Goal: Transaction & Acquisition: Purchase product/service

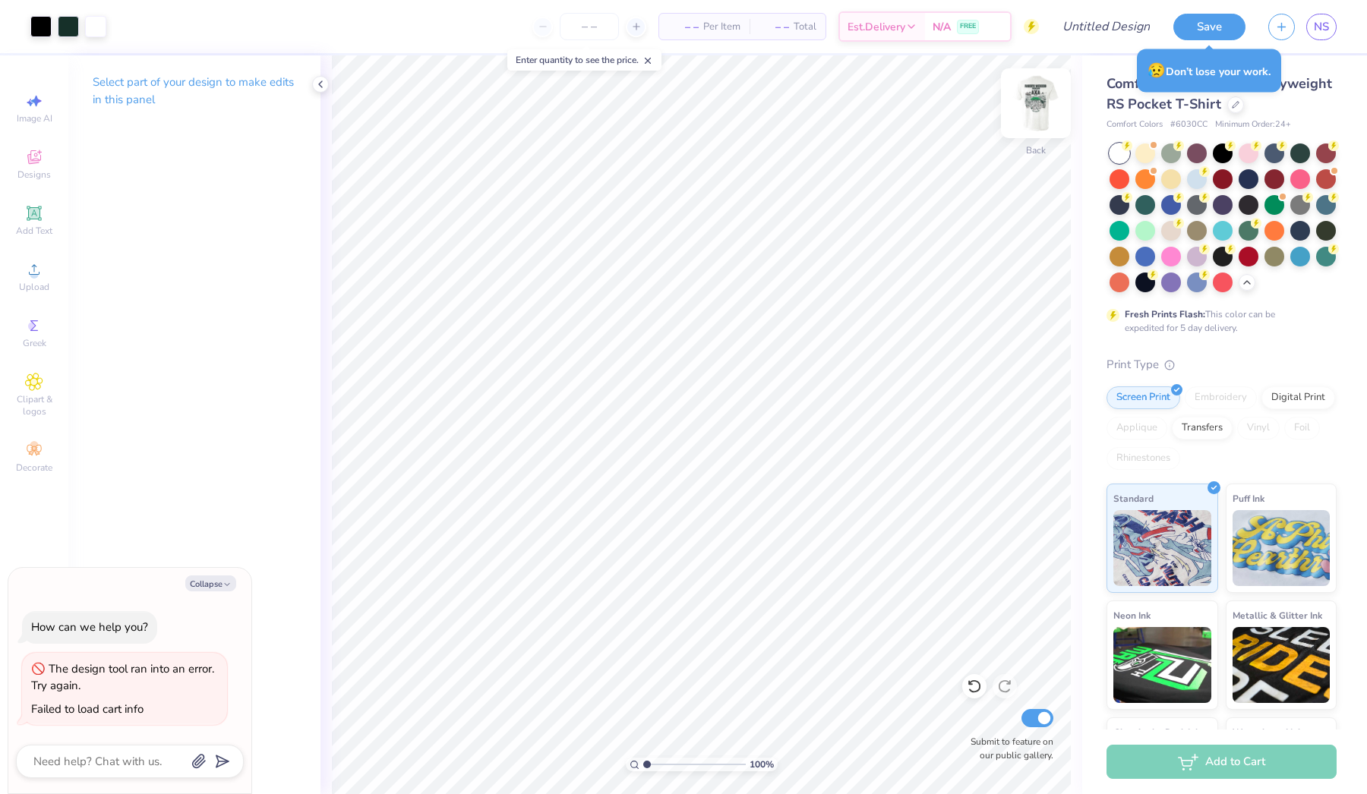
click at [1033, 98] on img at bounding box center [1035, 103] width 61 height 61
click at [1039, 99] on img at bounding box center [1035, 103] width 61 height 61
click at [1235, 107] on div at bounding box center [1235, 103] width 17 height 17
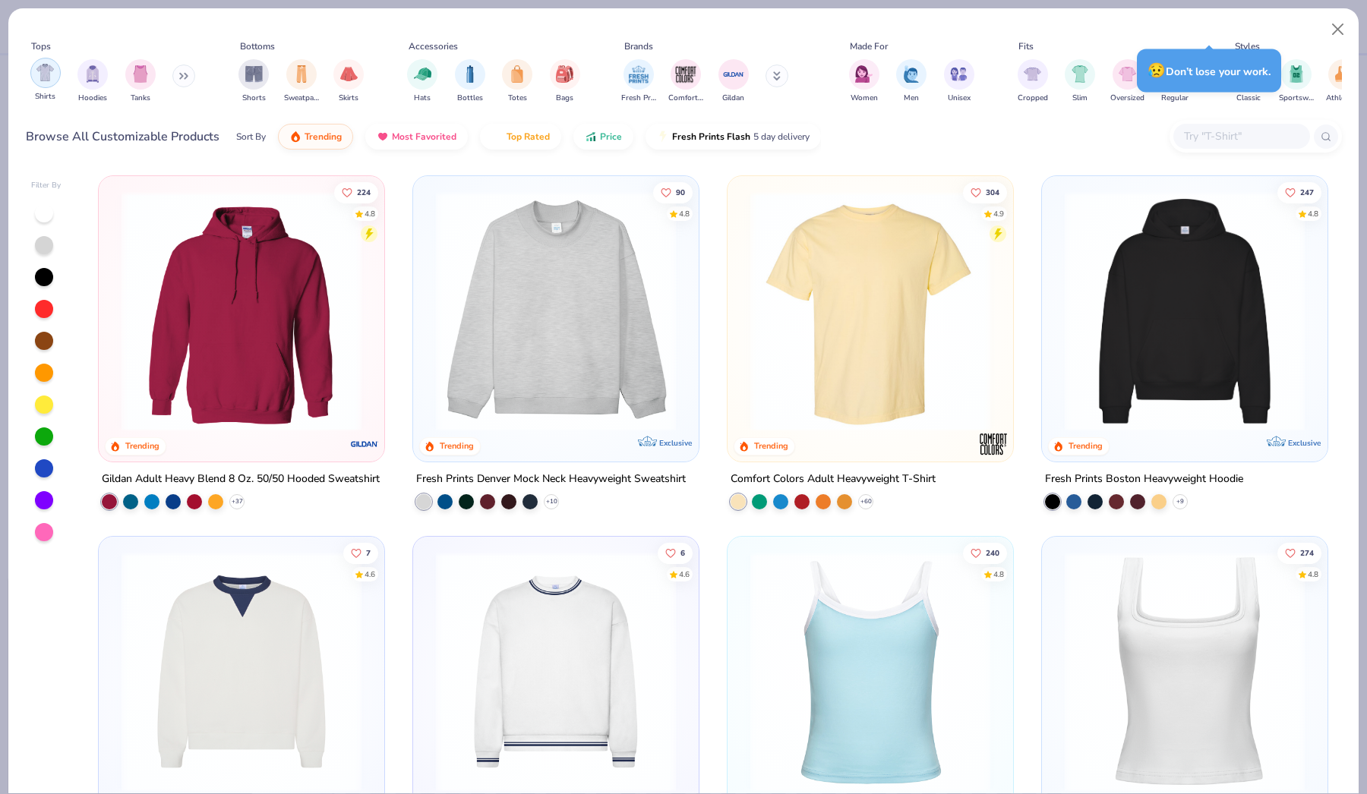
click at [40, 75] on img "filter for Shirts" at bounding box center [44, 72] width 17 height 17
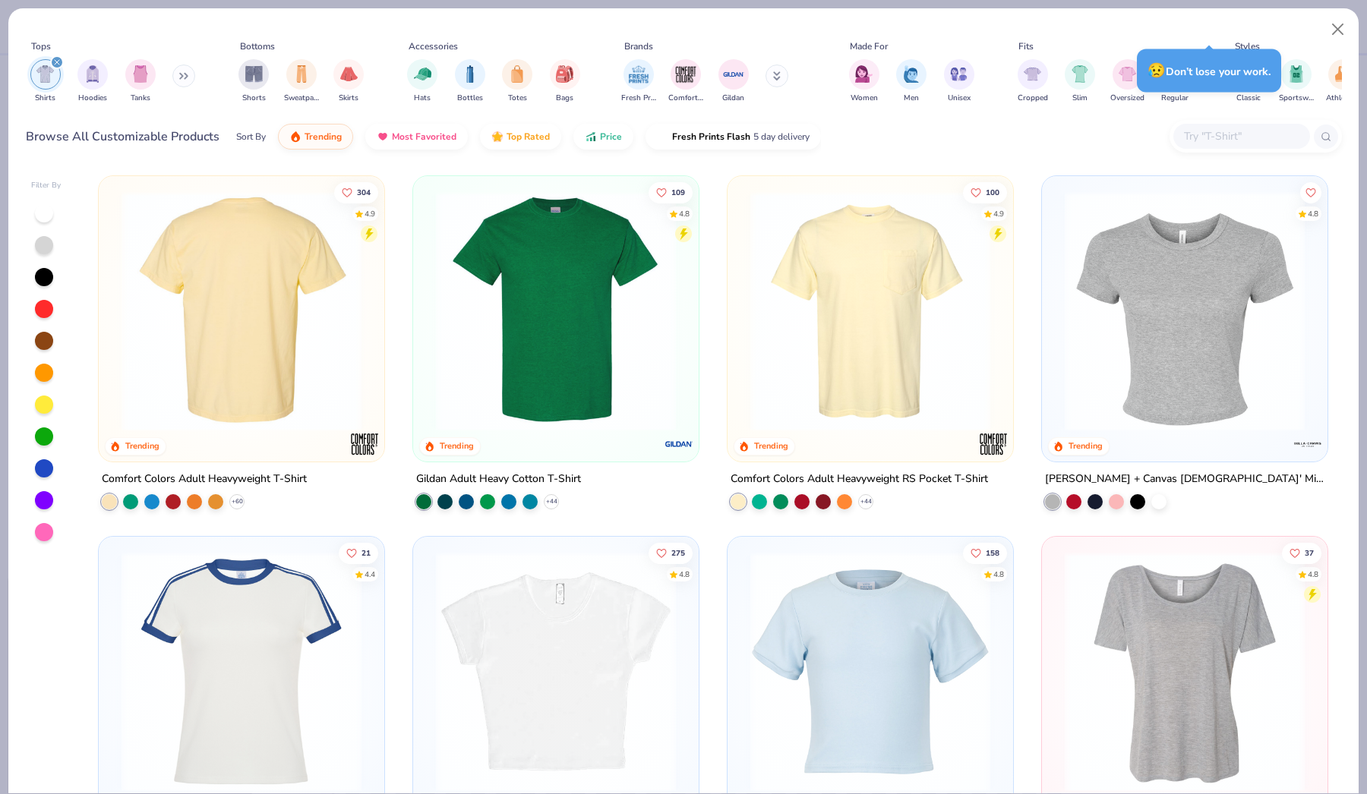
click at [219, 376] on div at bounding box center [242, 311] width 765 height 240
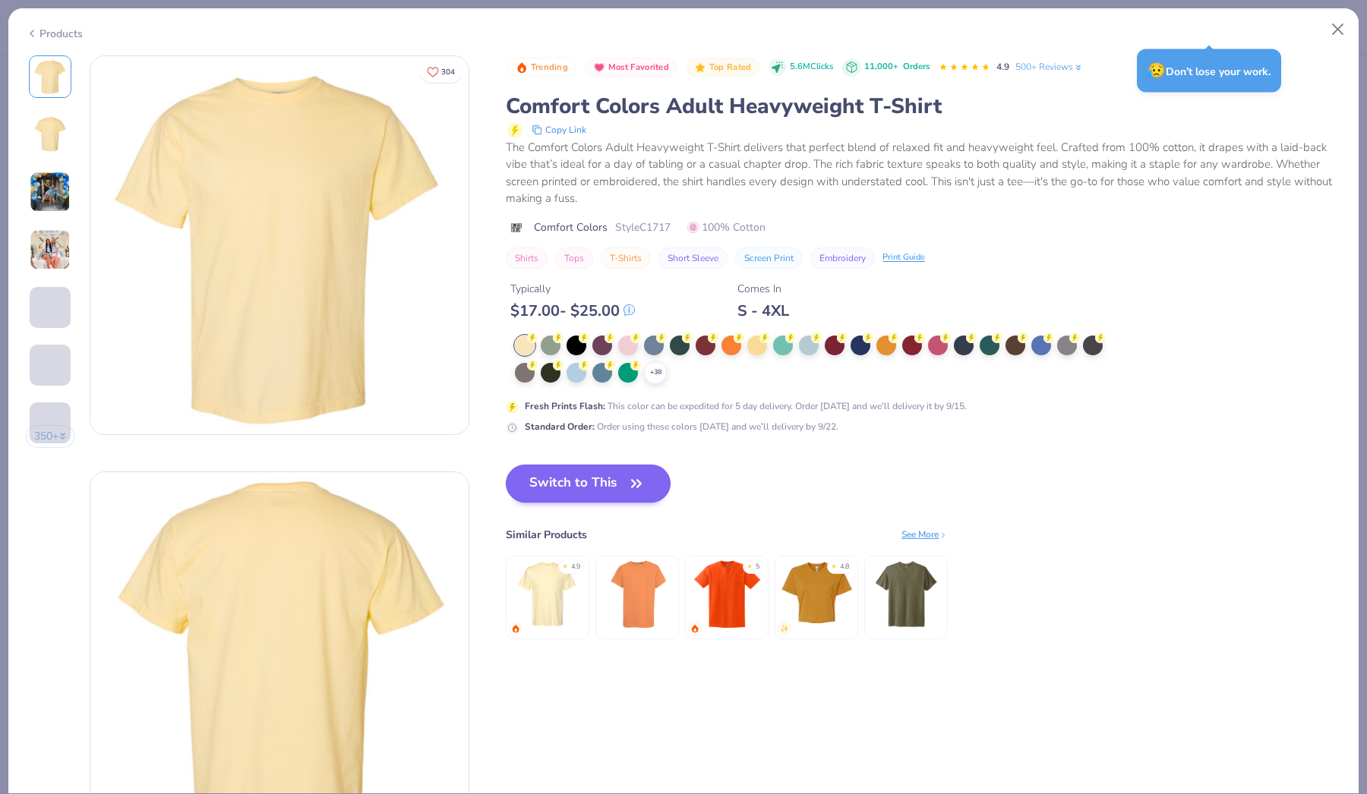
click at [572, 475] on button "Switch to This" at bounding box center [588, 484] width 165 height 38
click at [628, 485] on icon "button" at bounding box center [636, 483] width 21 height 21
click at [635, 476] on icon "button" at bounding box center [636, 483] width 21 height 21
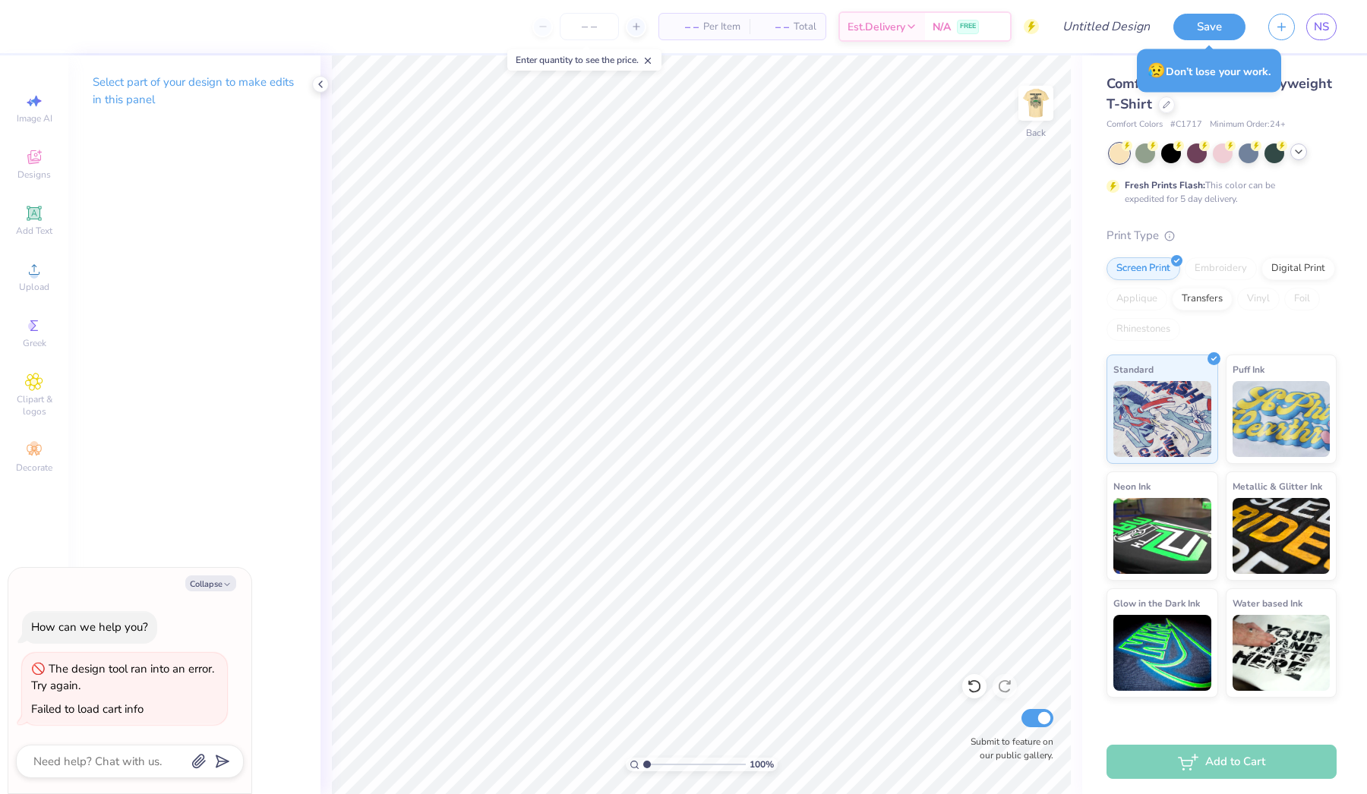
click at [1300, 153] on icon at bounding box center [1298, 152] width 12 height 12
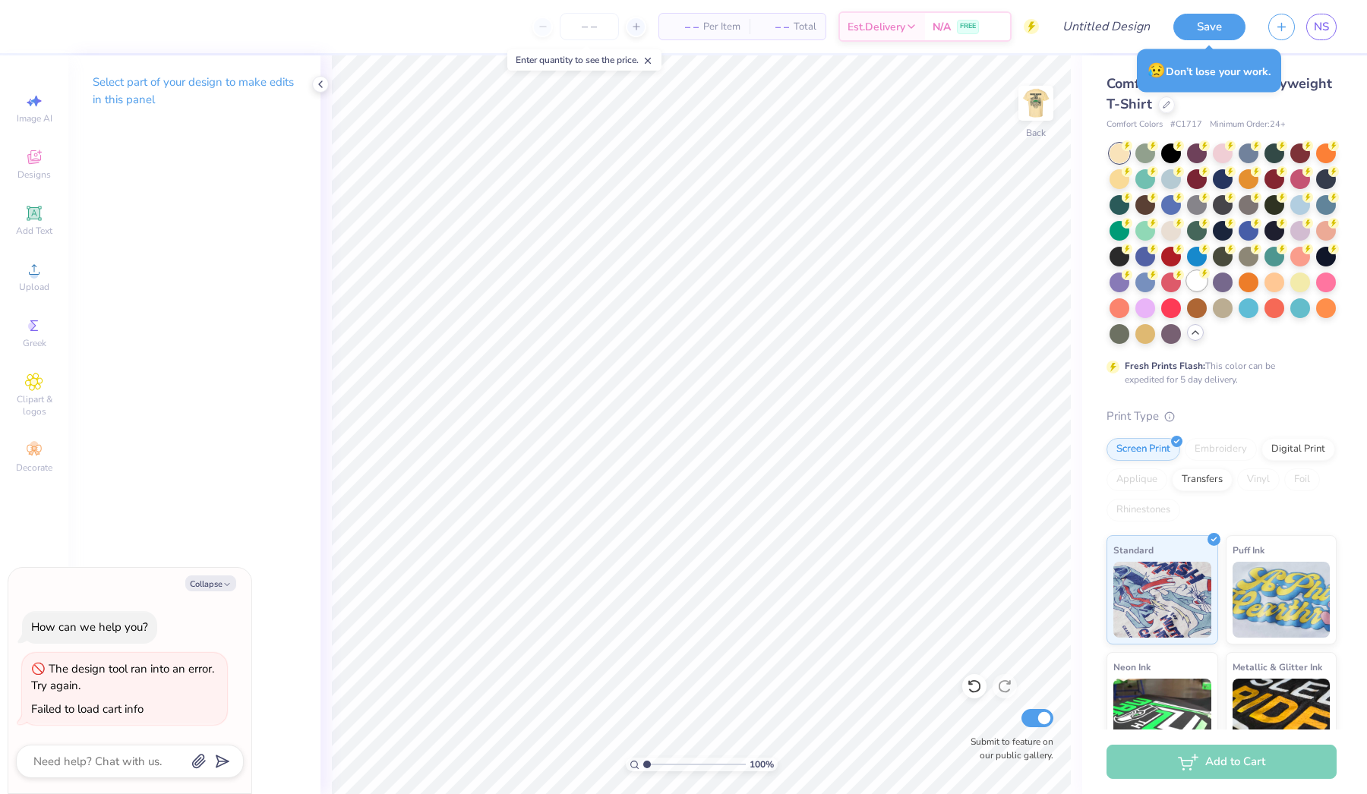
click at [1197, 283] on div at bounding box center [1197, 281] width 20 height 20
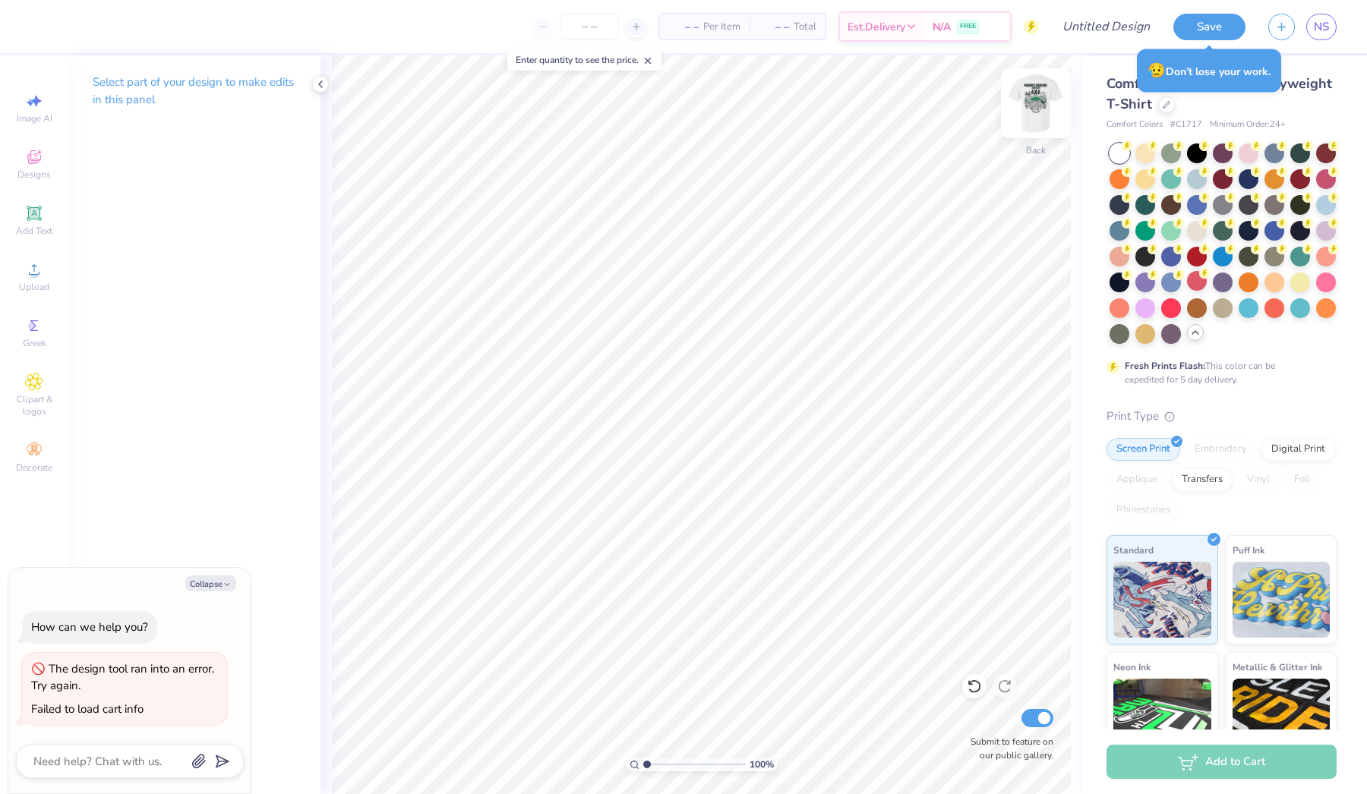
click at [1036, 106] on img at bounding box center [1035, 103] width 61 height 61
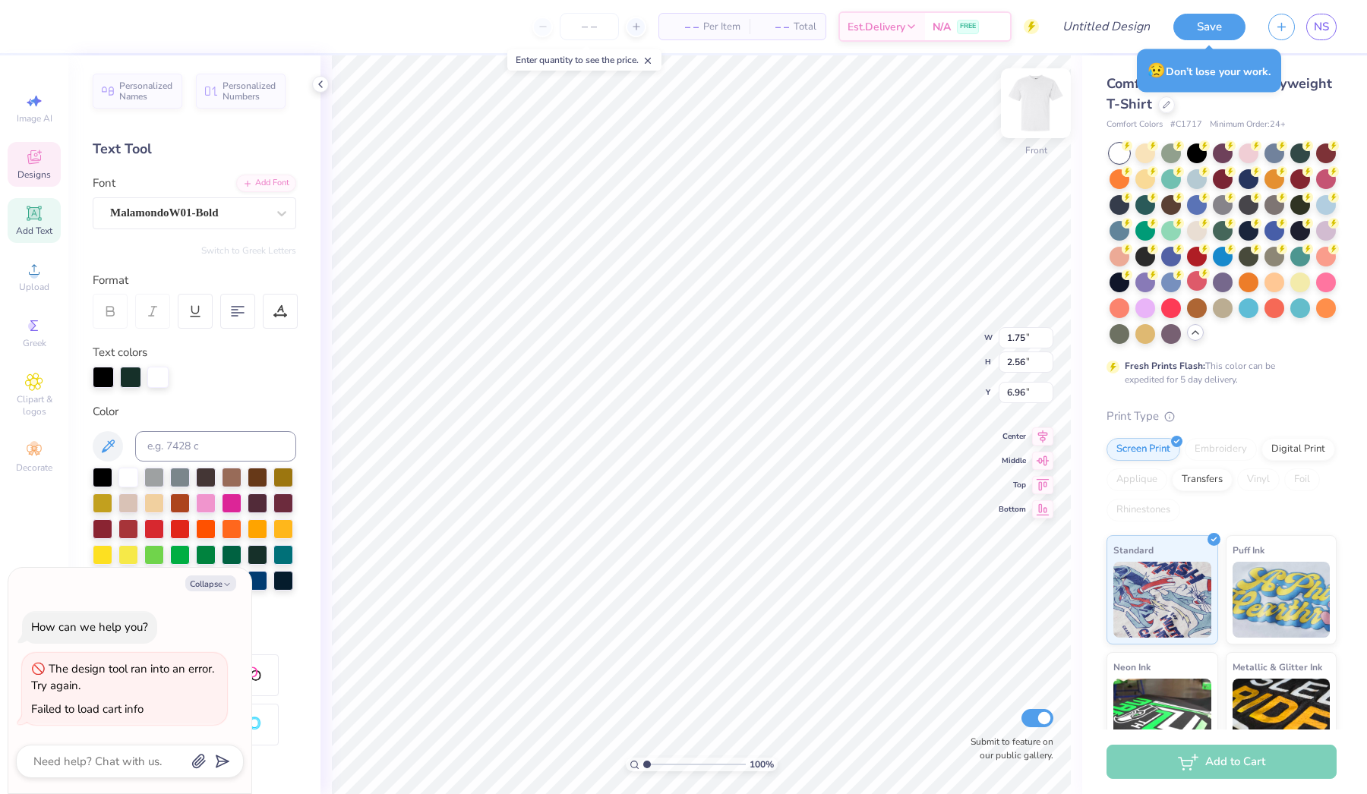
click at [1046, 93] on img at bounding box center [1035, 103] width 61 height 61
click at [1036, 122] on img at bounding box center [1035, 103] width 61 height 61
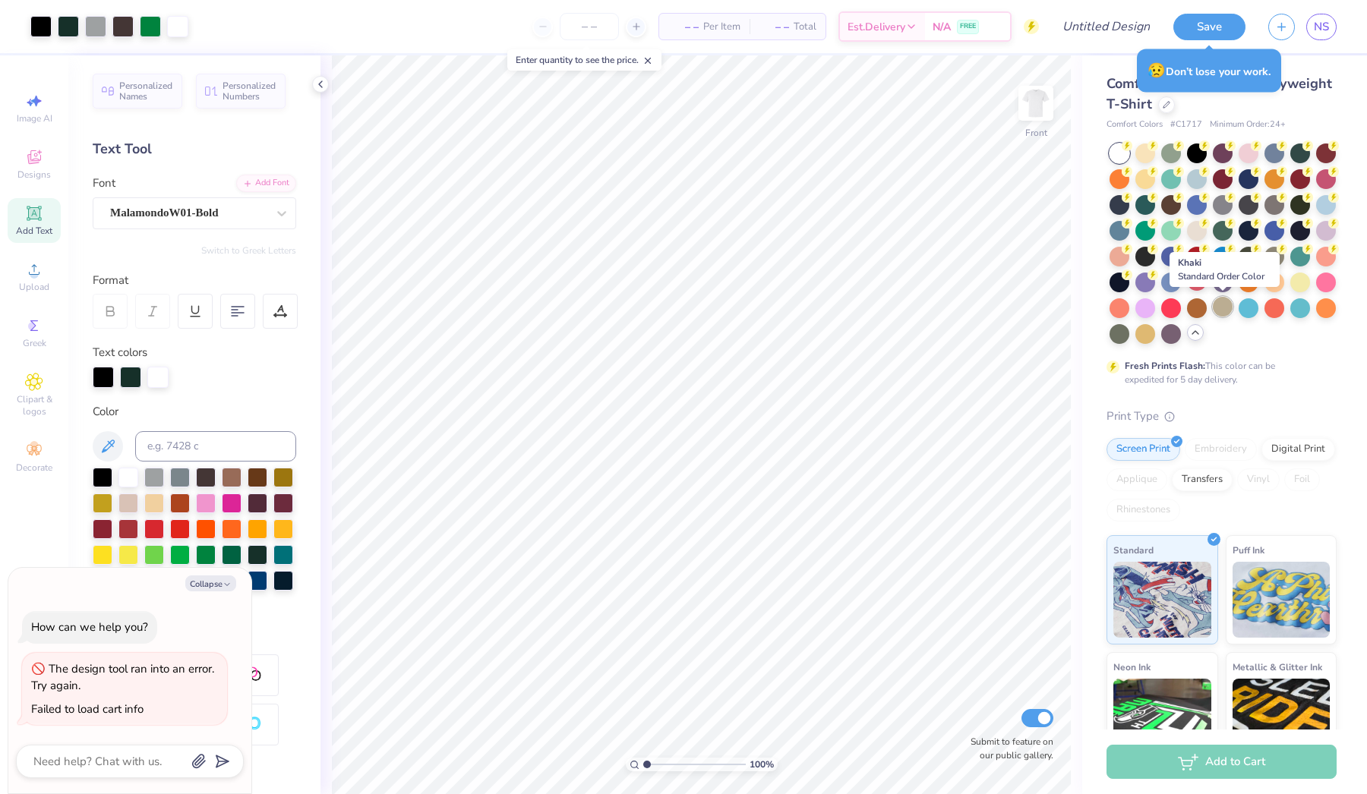
click at [1228, 309] on div at bounding box center [1222, 307] width 20 height 20
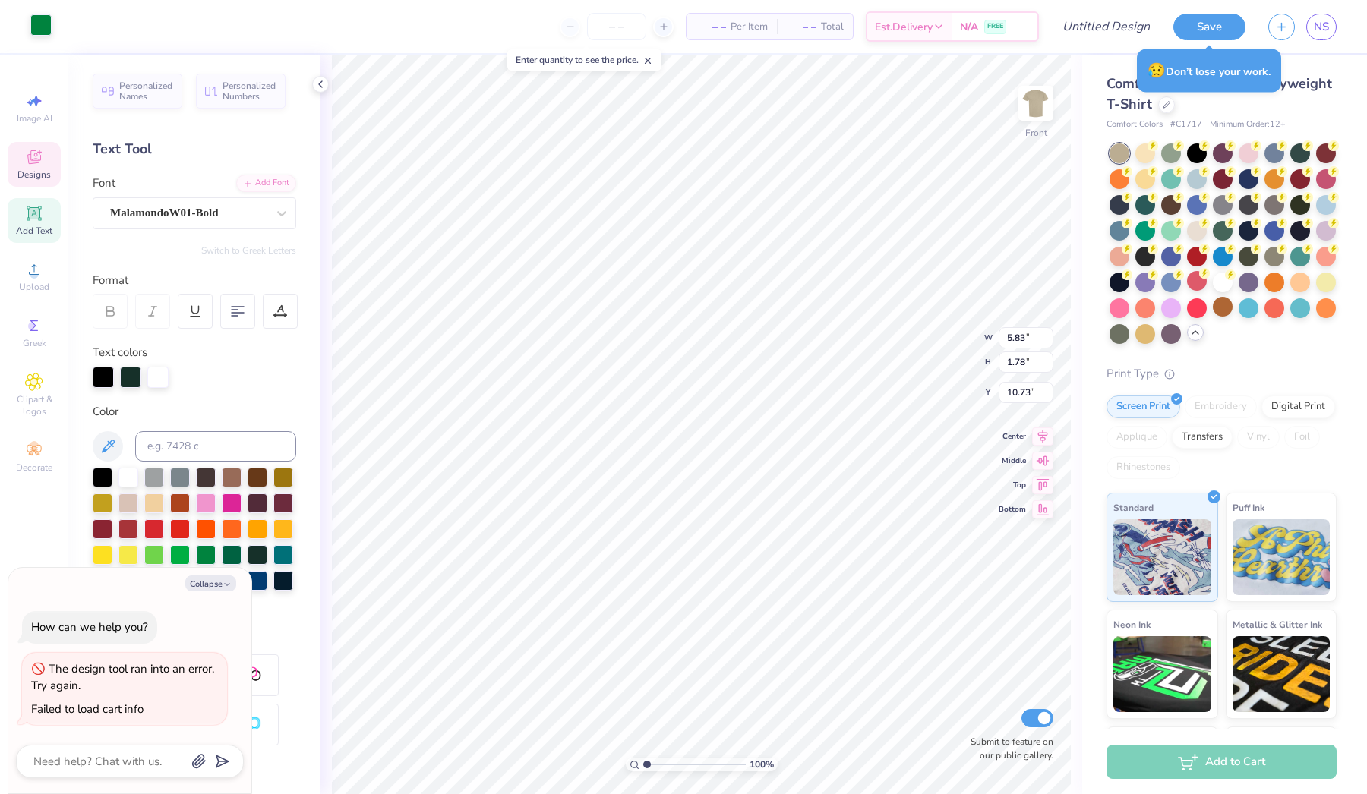
click at [43, 27] on div at bounding box center [40, 24] width 21 height 21
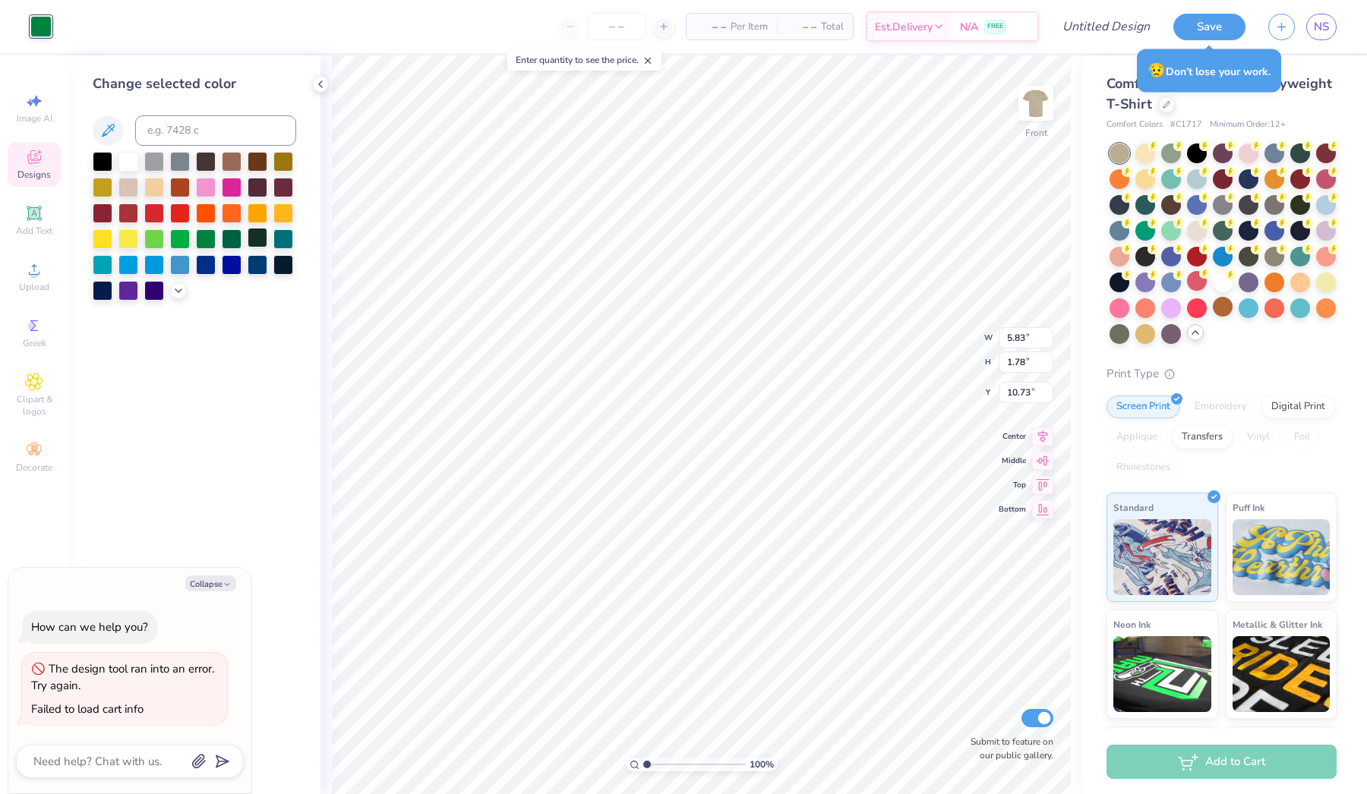
click at [254, 238] on div at bounding box center [258, 238] width 20 height 20
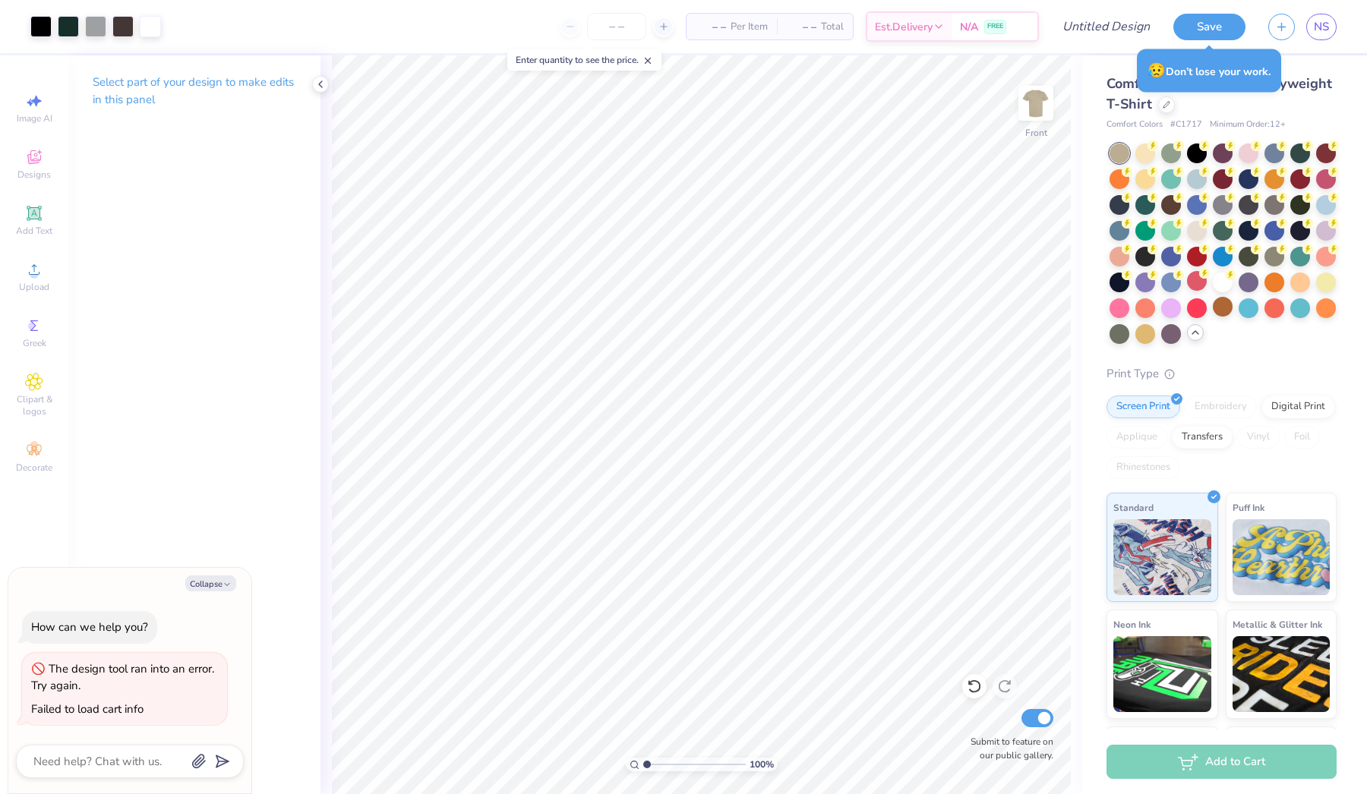
click at [322, 519] on div "100 % Front Submit to feature on our public gallery." at bounding box center [700, 424] width 761 height 739
click at [710, 32] on span "– –" at bounding box center [710, 27] width 30 height 16
click at [610, 24] on input "number" at bounding box center [616, 26] width 59 height 27
click at [1041, 112] on img at bounding box center [1035, 103] width 61 height 61
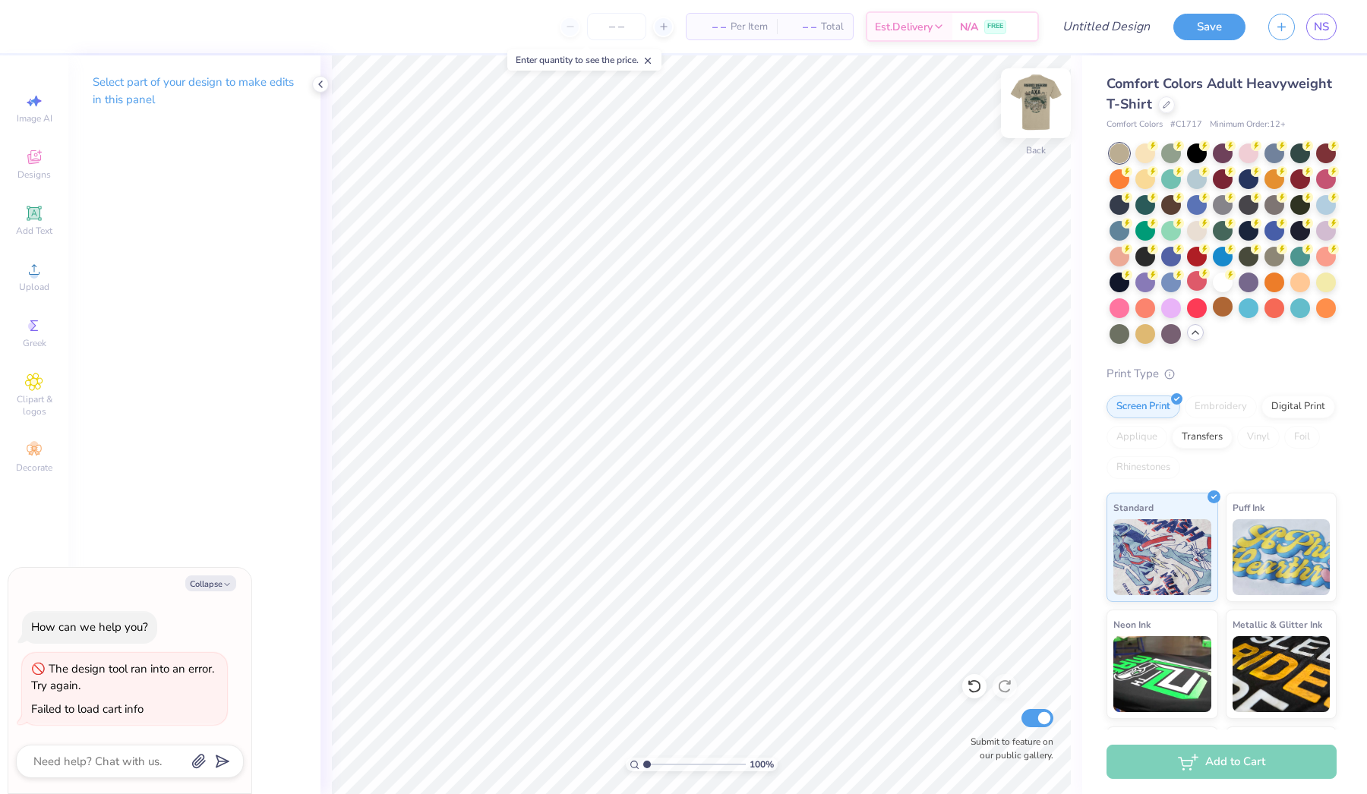
click at [1036, 99] on img at bounding box center [1035, 103] width 61 height 61
type textarea "x"
click at [715, 32] on span "– –" at bounding box center [710, 27] width 30 height 16
click at [610, 24] on input "number" at bounding box center [616, 26] width 59 height 27
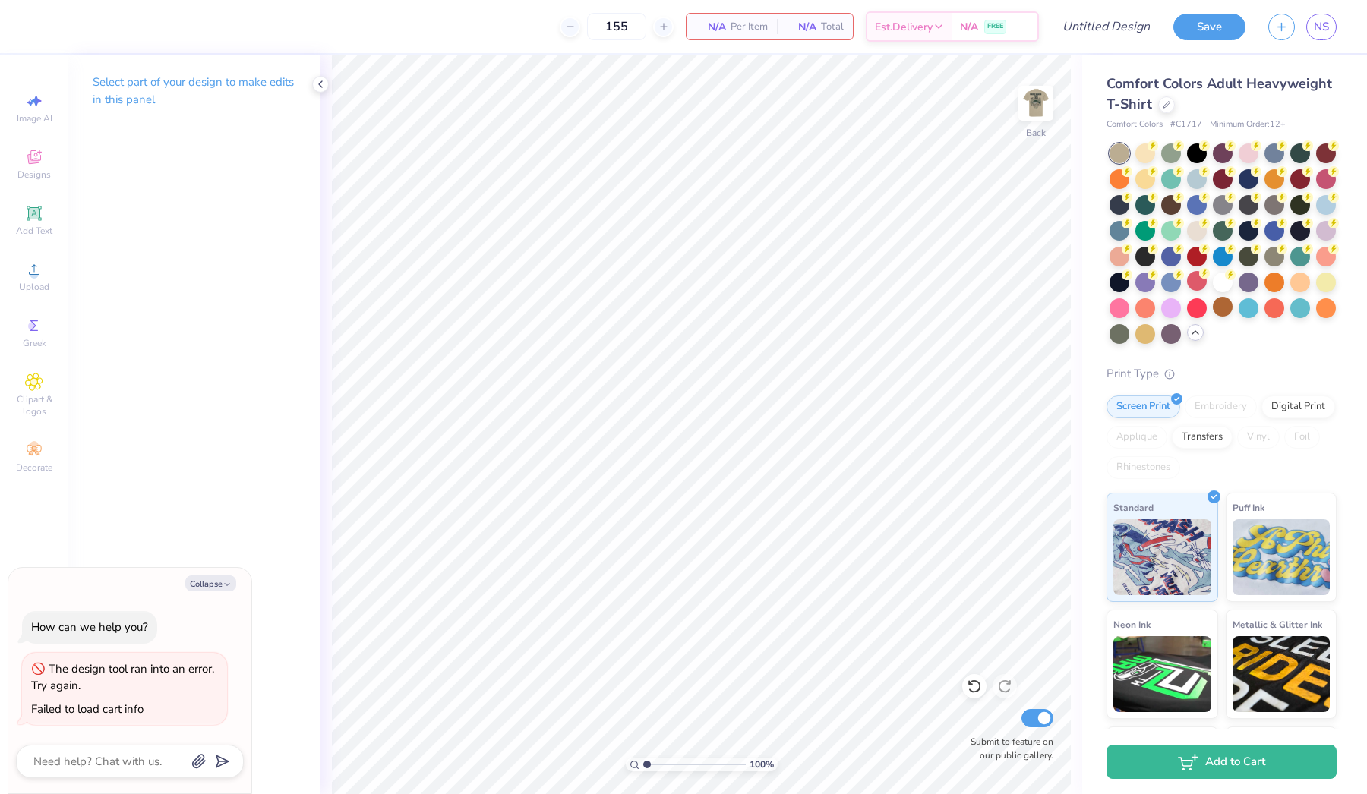
type input "155"
click at [777, 20] on div "N/A Total" at bounding box center [815, 27] width 76 height 26
click at [46, 342] on span "Greek" at bounding box center [35, 343] width 24 height 12
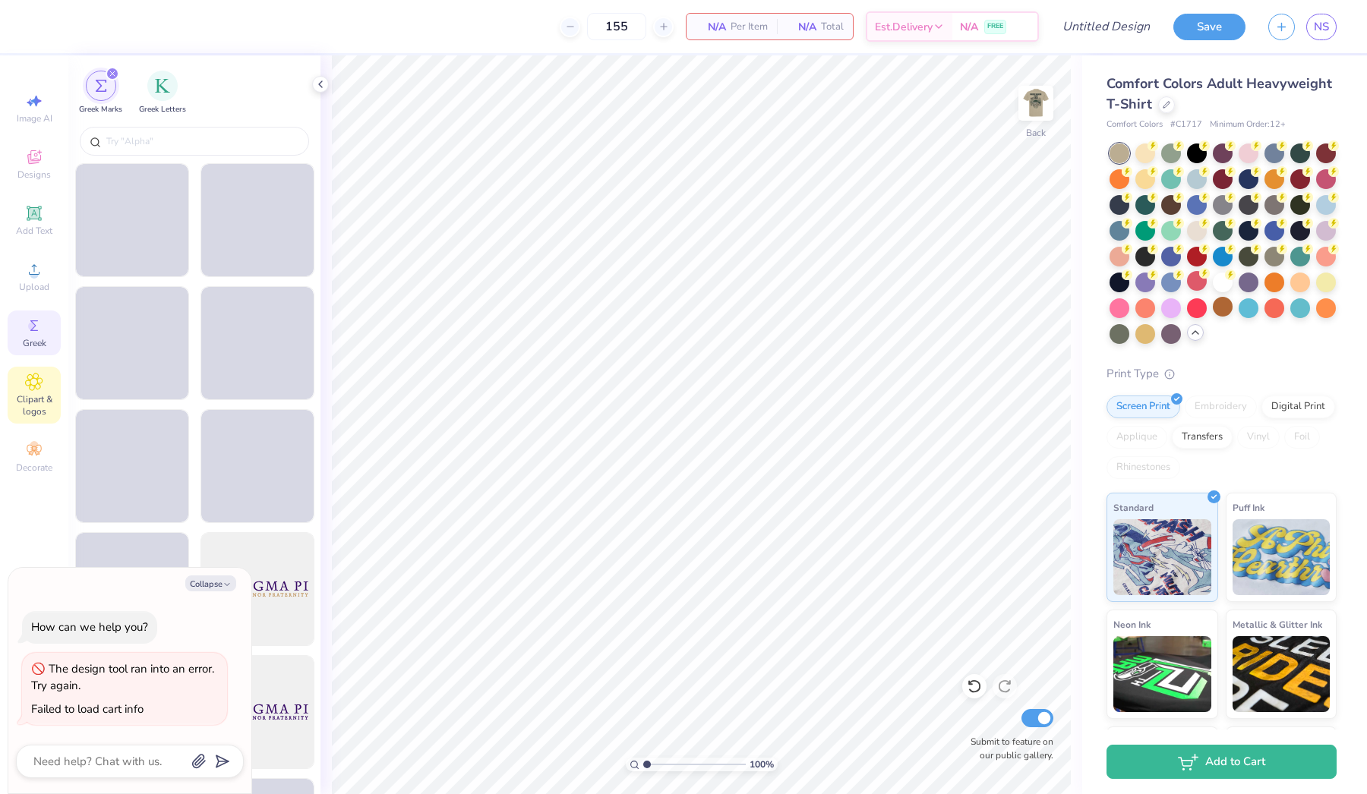
click at [46, 388] on div "Clipart & logos" at bounding box center [34, 395] width 53 height 57
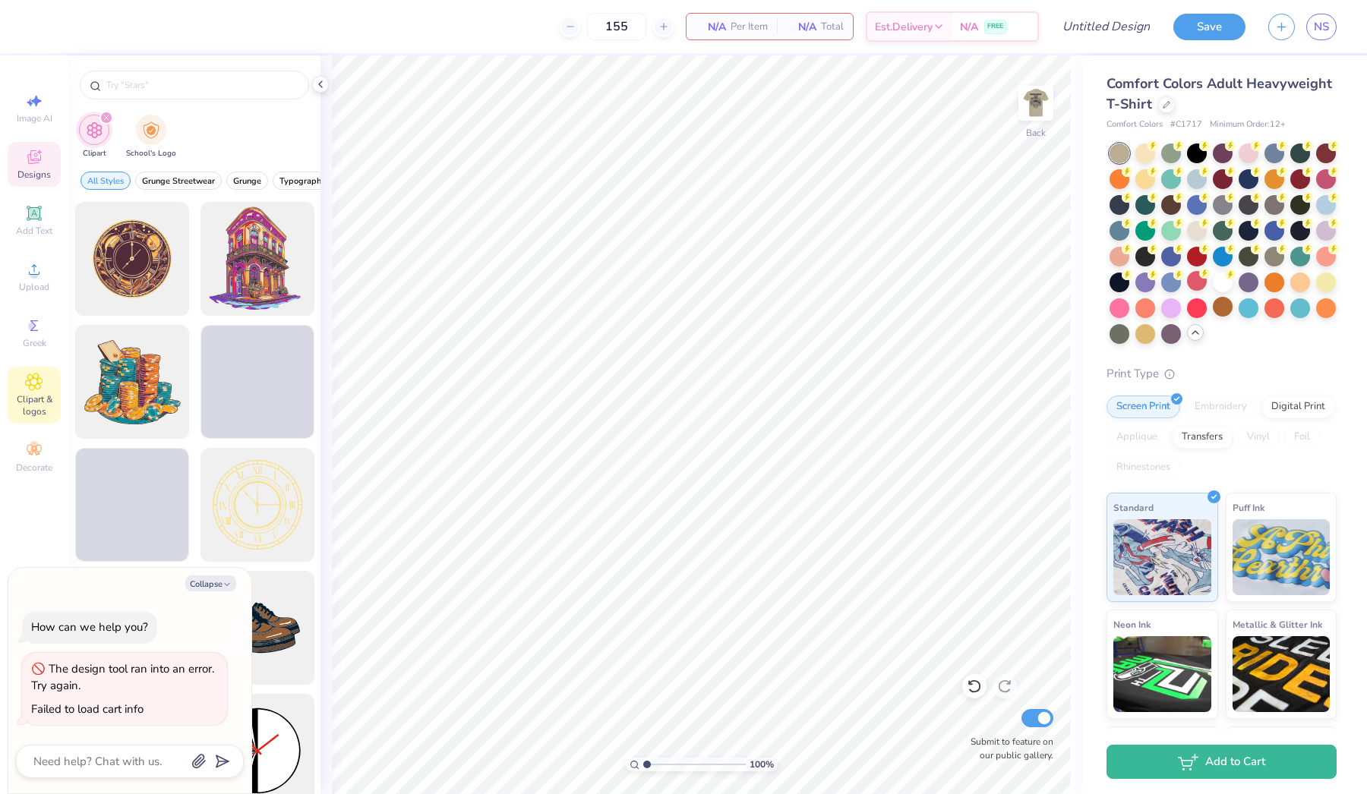
click at [39, 168] on div "Designs" at bounding box center [34, 164] width 53 height 45
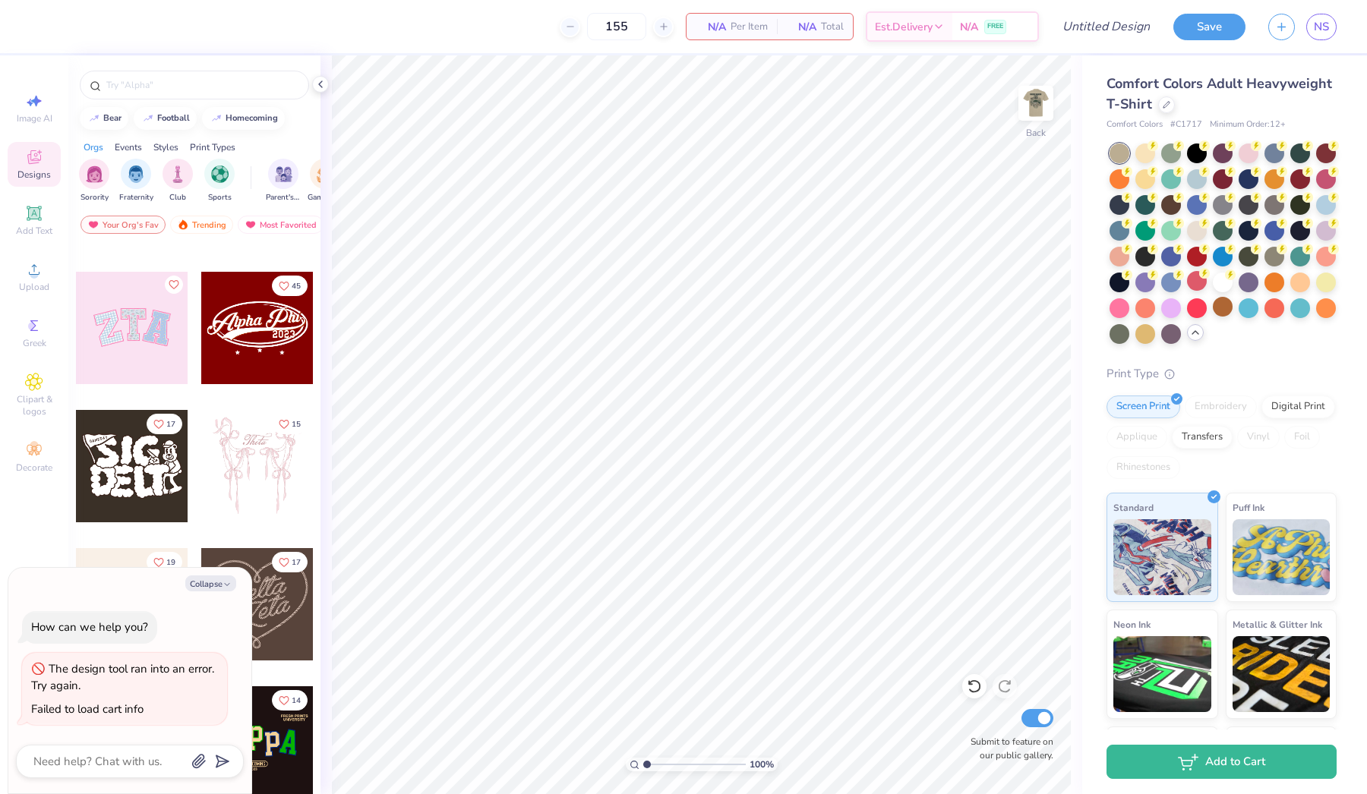
scroll to position [115, 0]
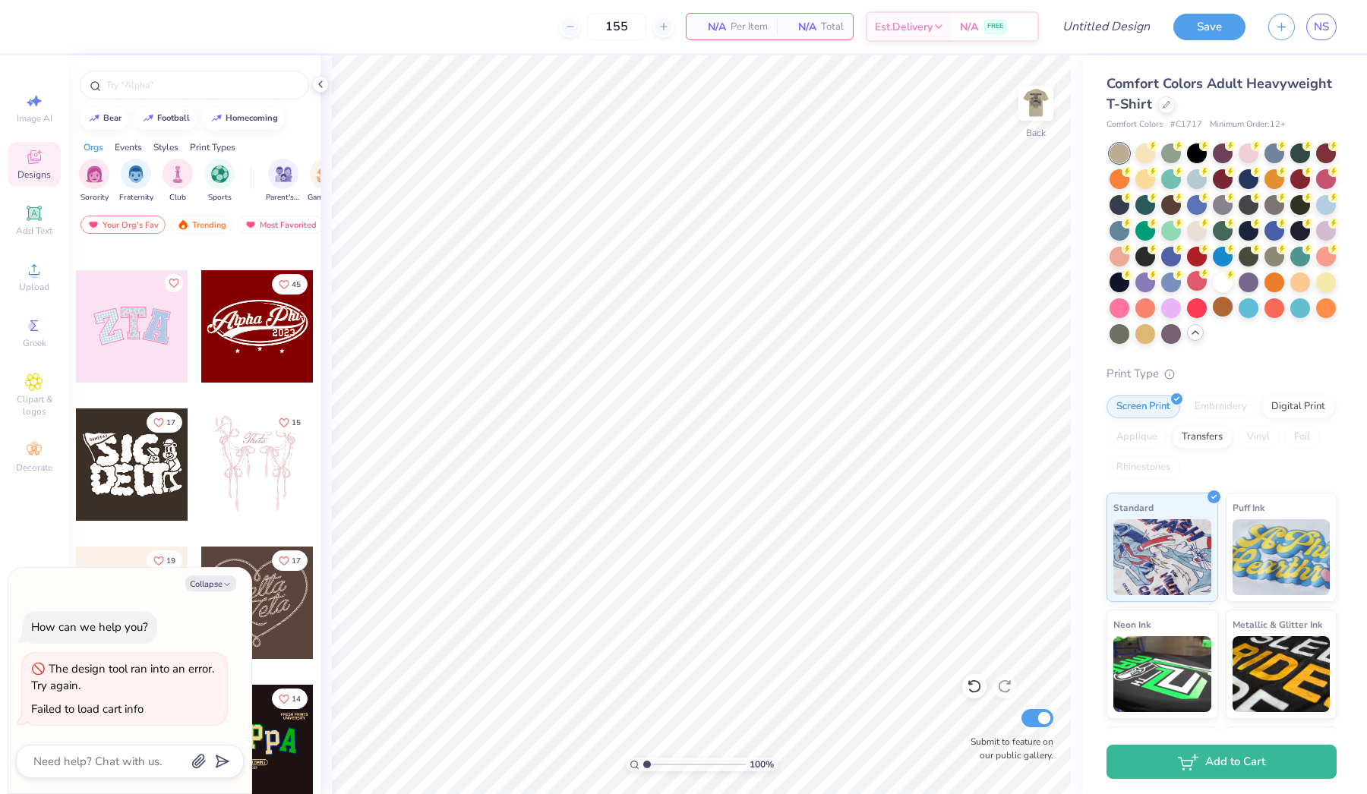
click at [264, 324] on div at bounding box center [257, 326] width 112 height 112
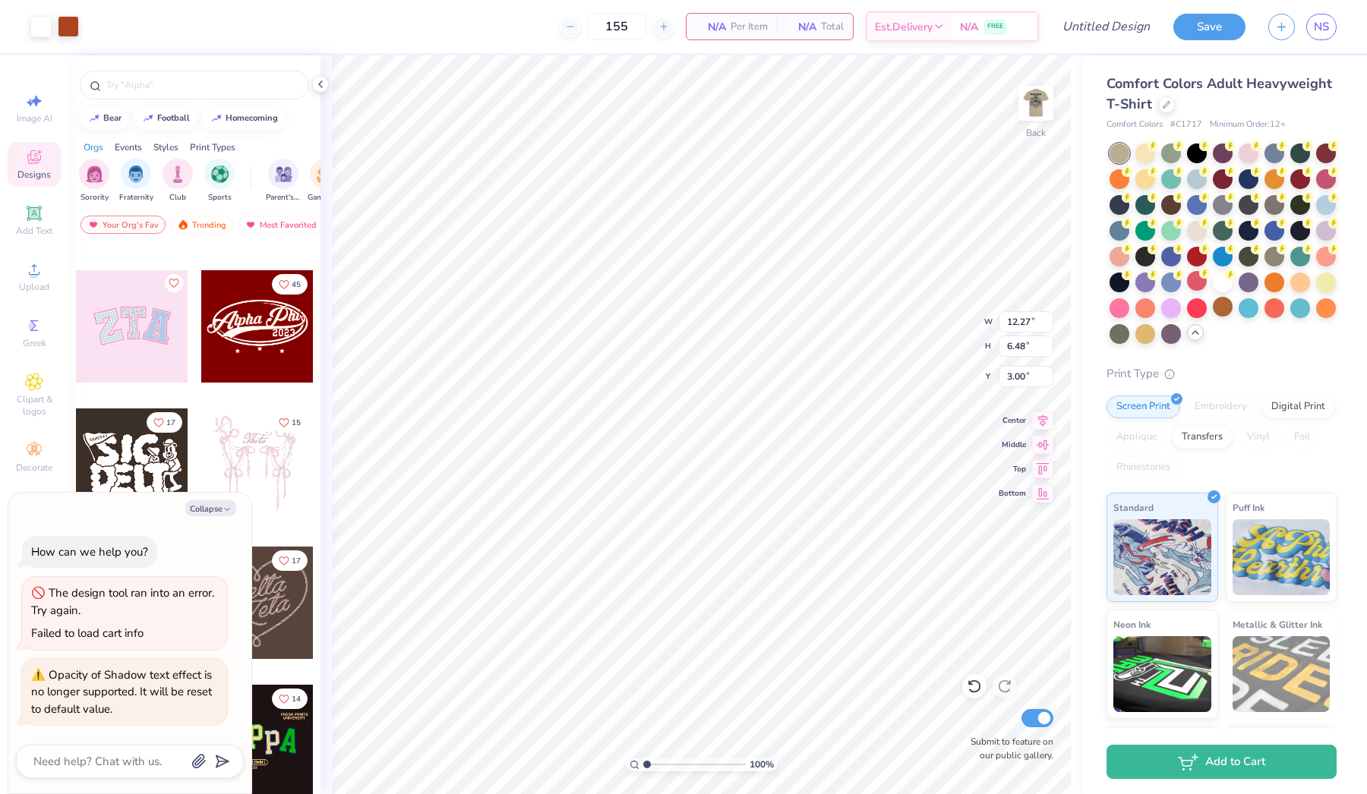
type textarea "x"
type input "2.93"
type input "1.55"
type input "7.93"
type textarea "x"
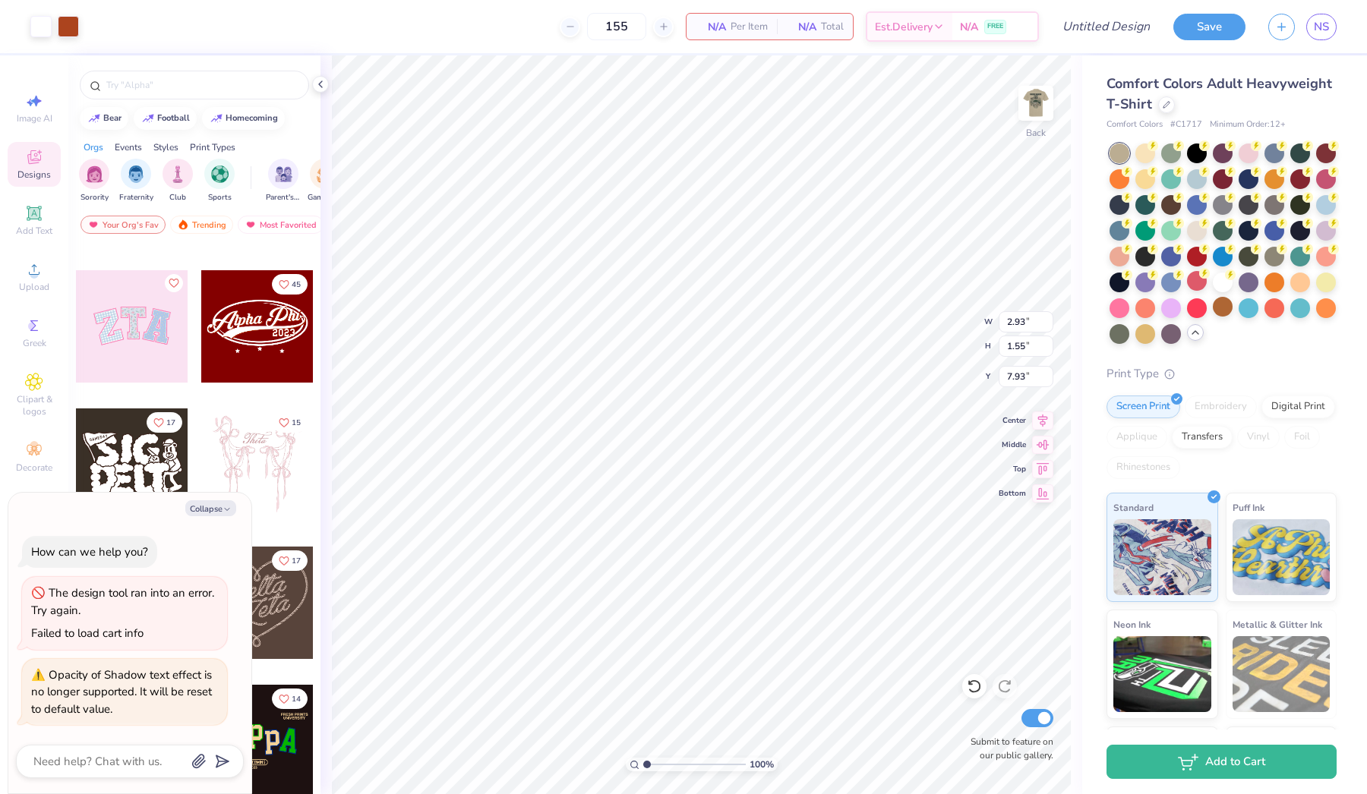
type input "3.62"
type textarea "x"
type input "2.89"
type input "0.80"
type input "3.78"
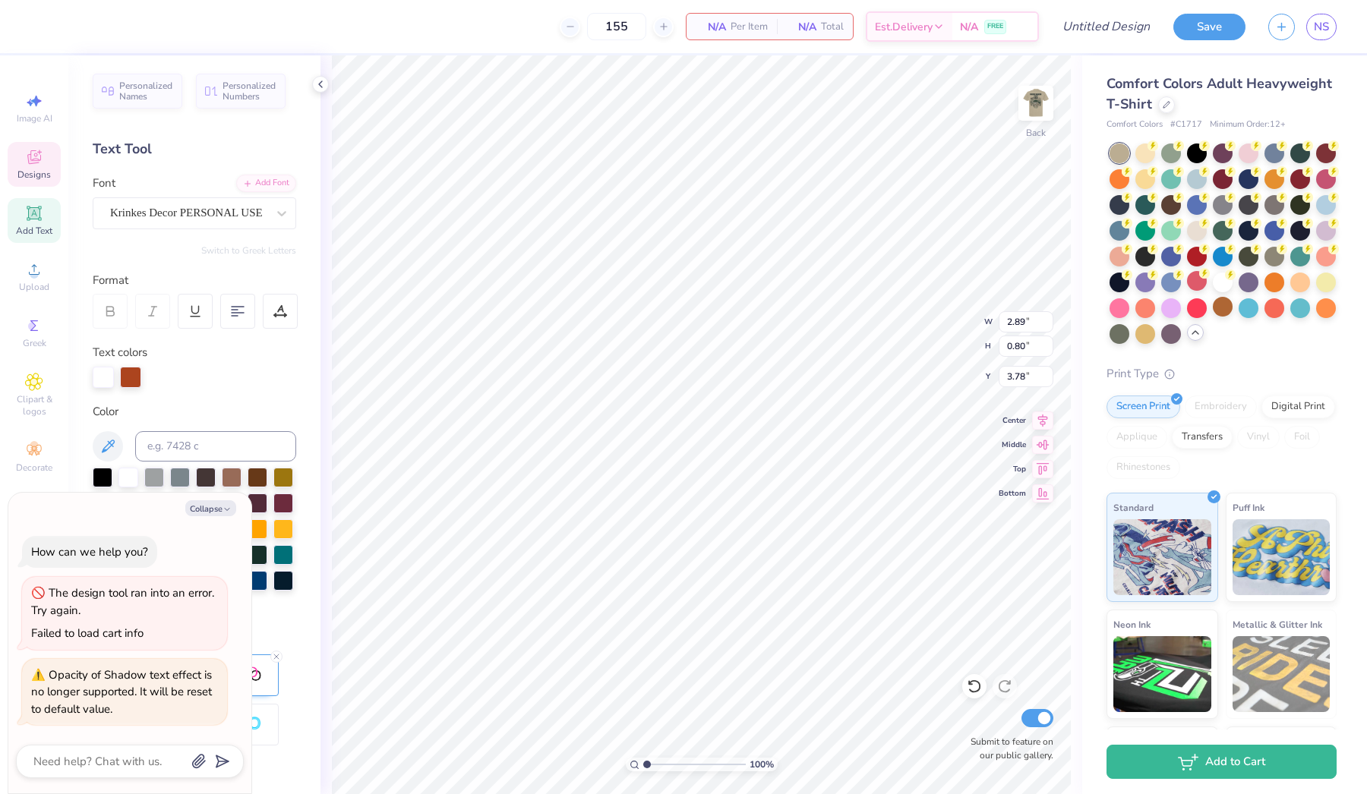
type textarea "x"
type textarea "L"
type textarea "x"
type textarea "La"
type textarea "x"
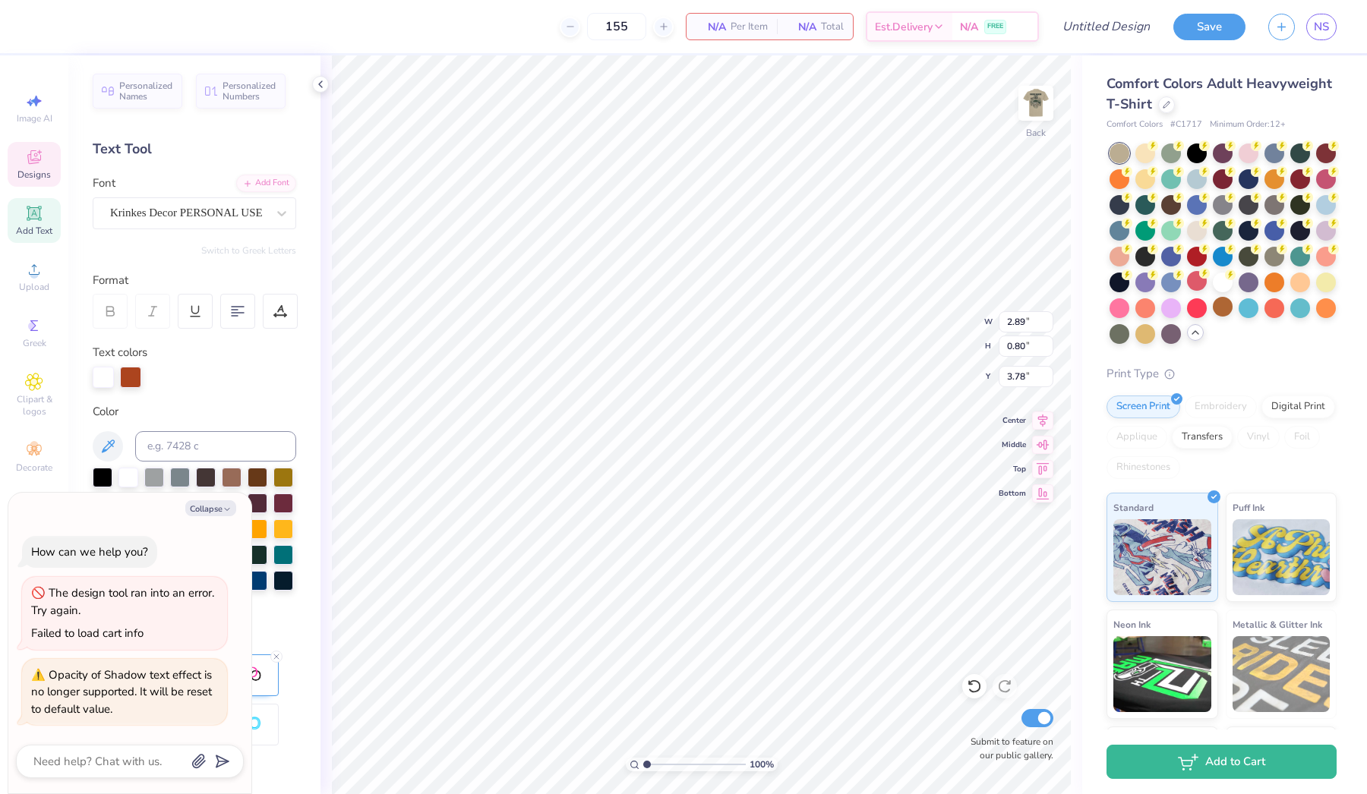
type textarea "[PERSON_NAME]"
type textarea "x"
type textarea "Lamb"
type textarea "x"
type textarea "Lambd"
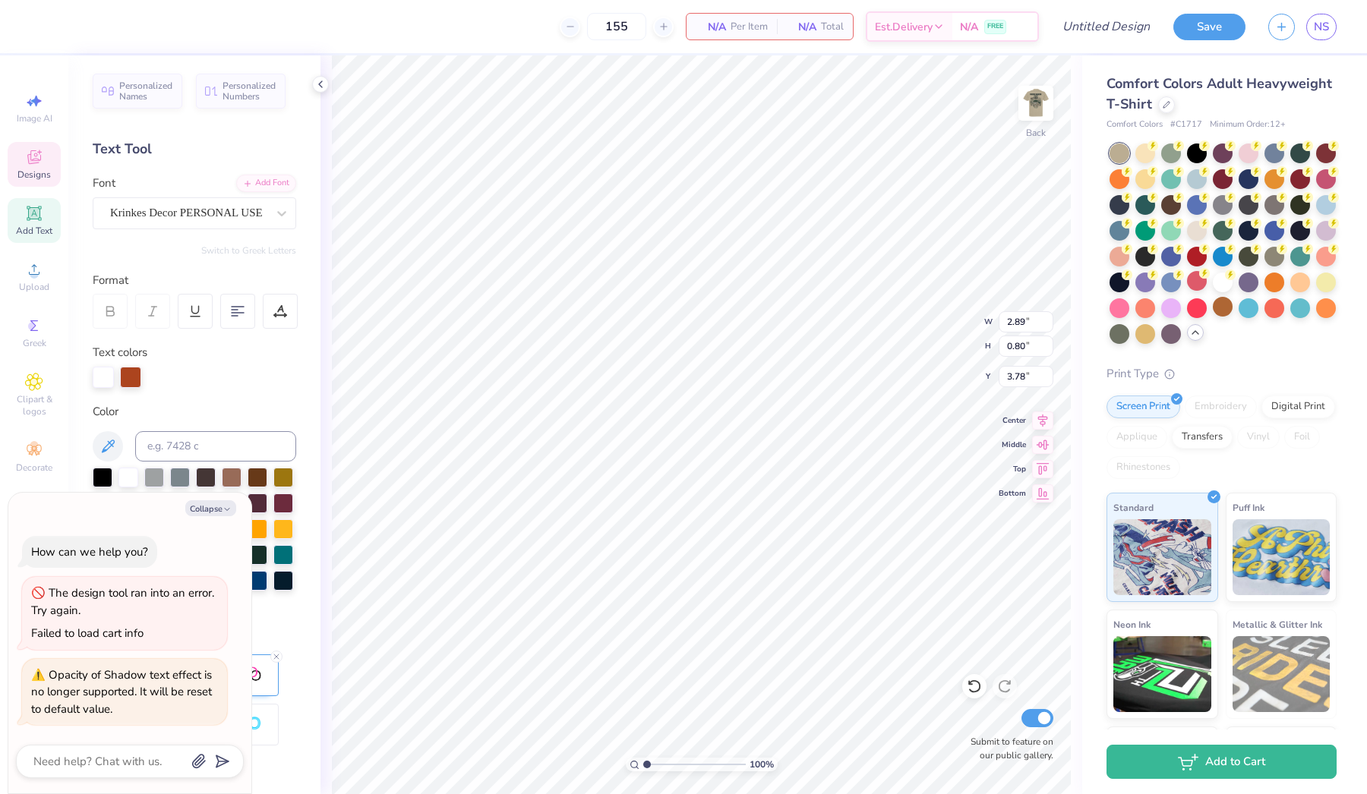
type textarea "x"
type textarea "Lambda"
type textarea "x"
type textarea "Lambda"
type textarea "x"
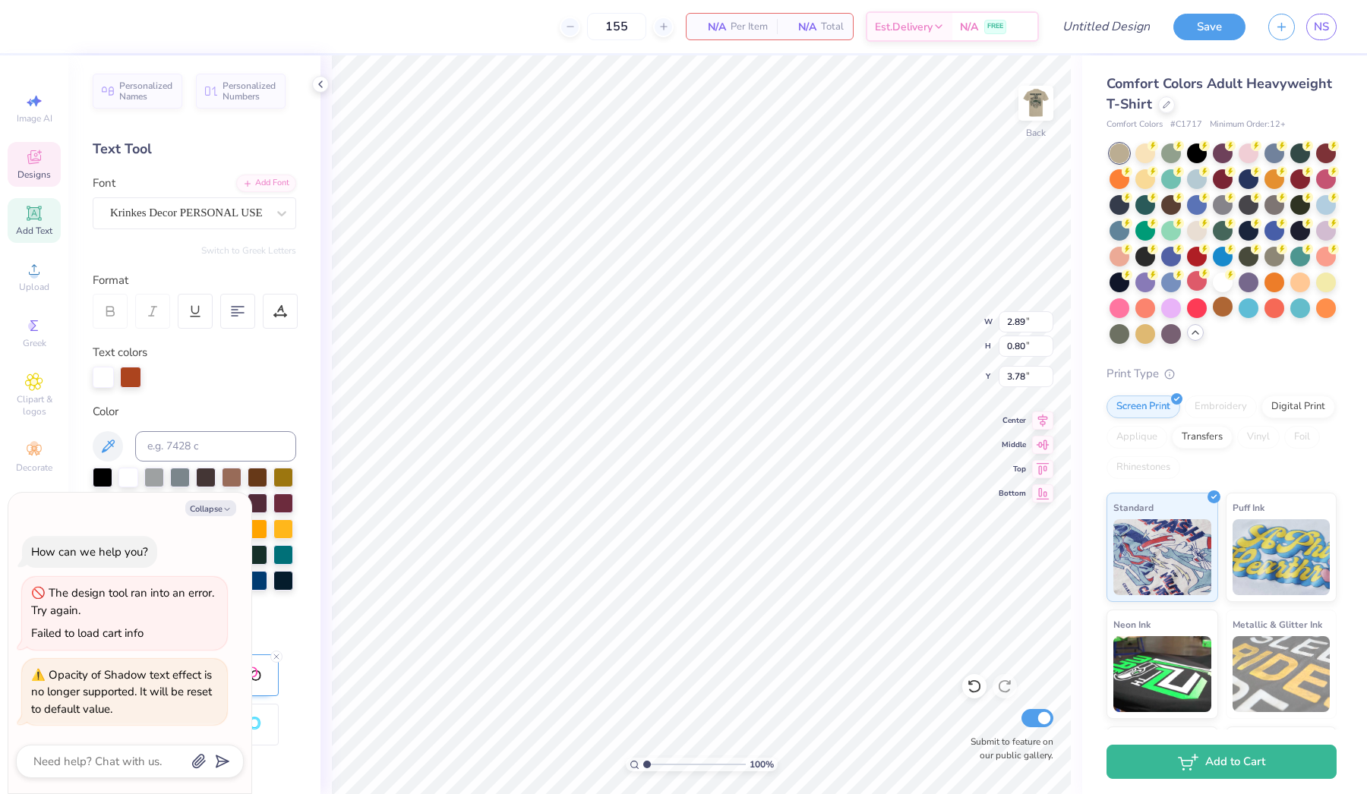
type textarea "Lambda C"
type textarea "x"
type textarea "Lambda Ch"
type textarea "x"
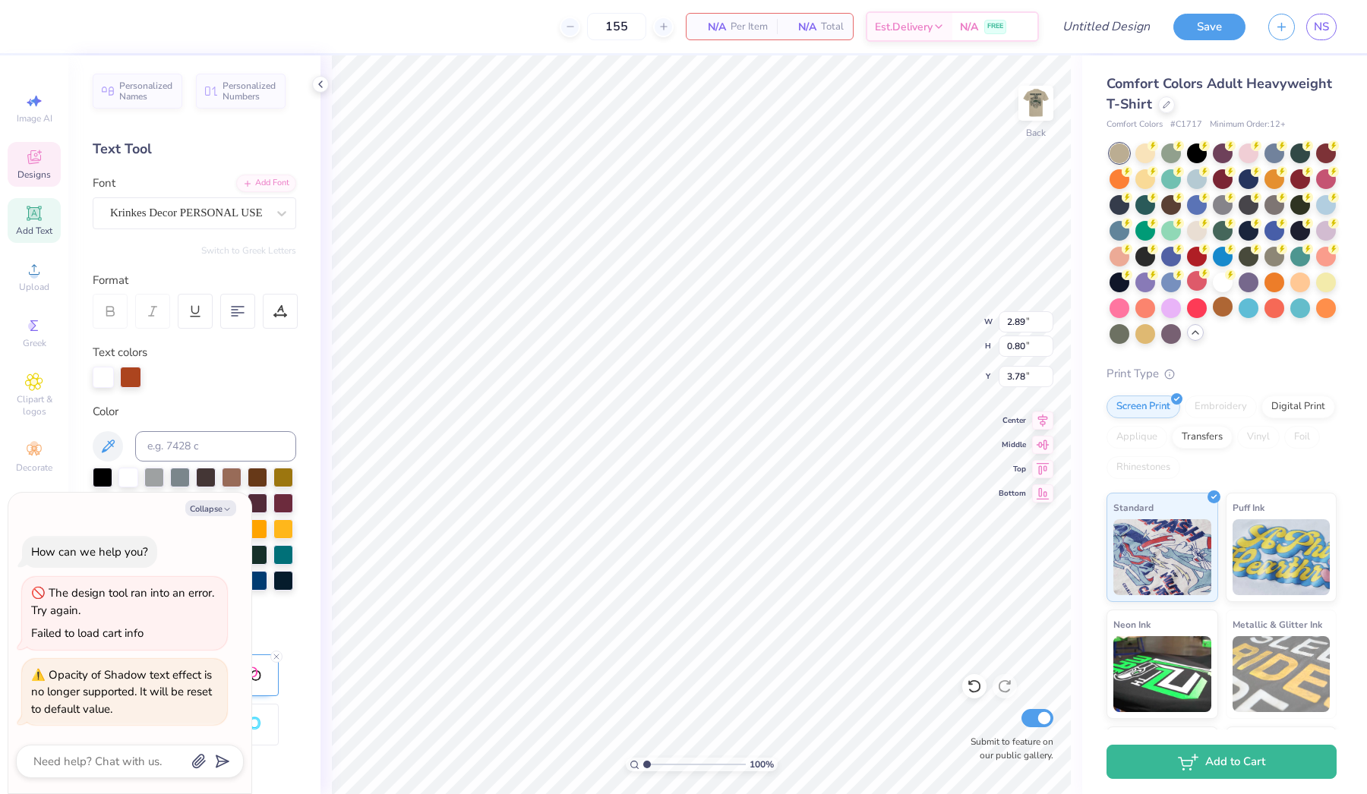
type textarea "Lambda Chi"
type textarea "x"
type input "0.66"
type input "0.24"
type input "4.45"
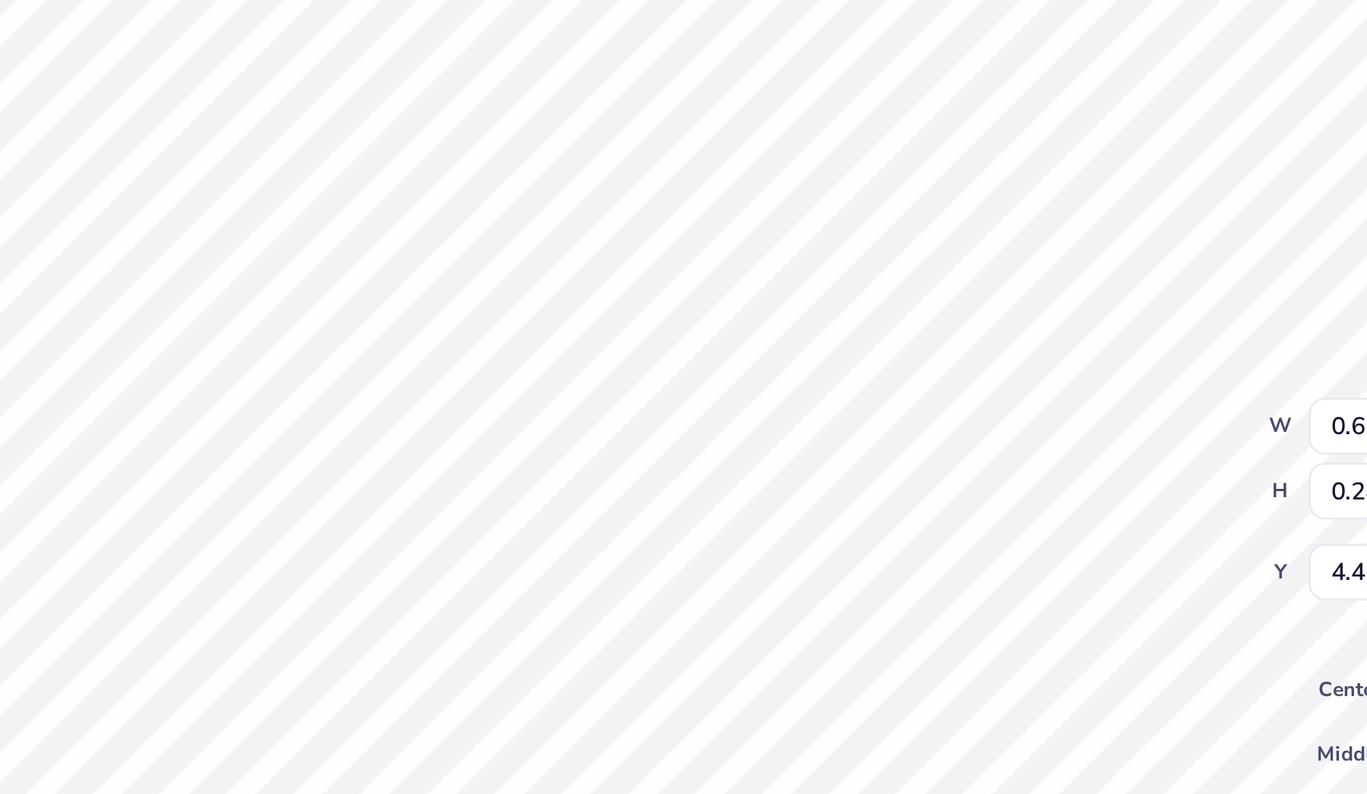
type textarea "x"
type textarea "202"
type textarea "x"
type textarea "2025"
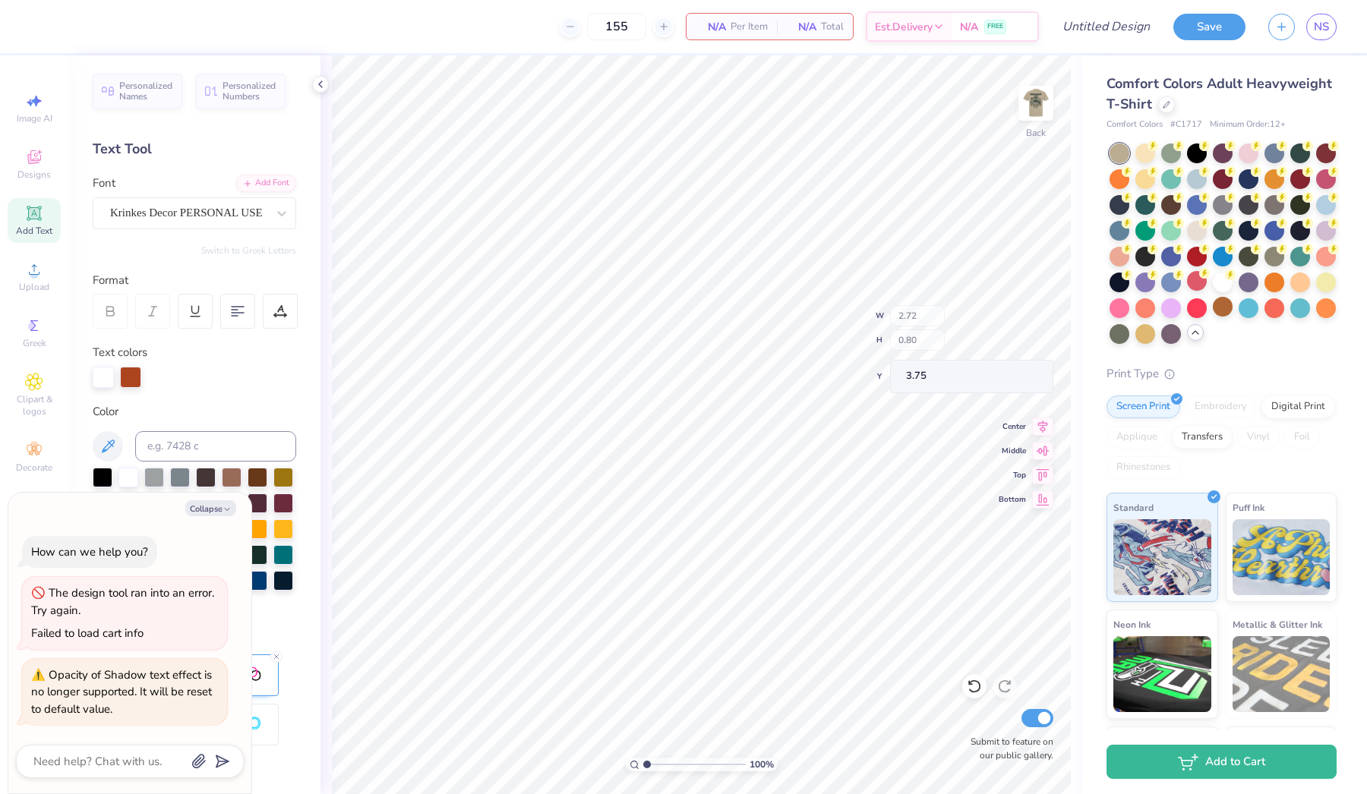
click at [324, 108] on div "100 % Back W 2.72 H 0.80 Y 3.75 Center Middle Top Bottom Submit to feature on o…" at bounding box center [700, 424] width 761 height 739
click at [54, 22] on div at bounding box center [54, 26] width 49 height 21
click at [65, 23] on div at bounding box center [68, 24] width 21 height 21
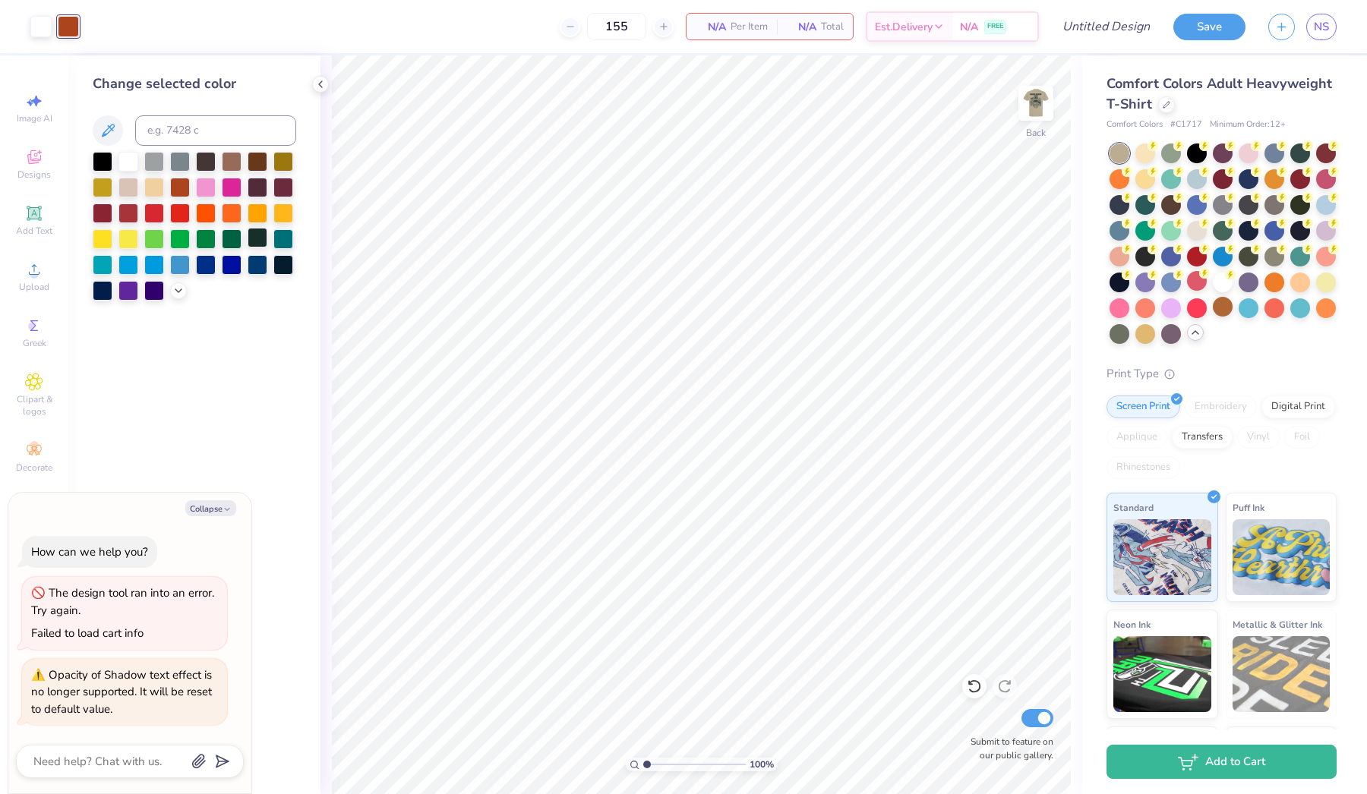
click at [256, 239] on div at bounding box center [258, 238] width 20 height 20
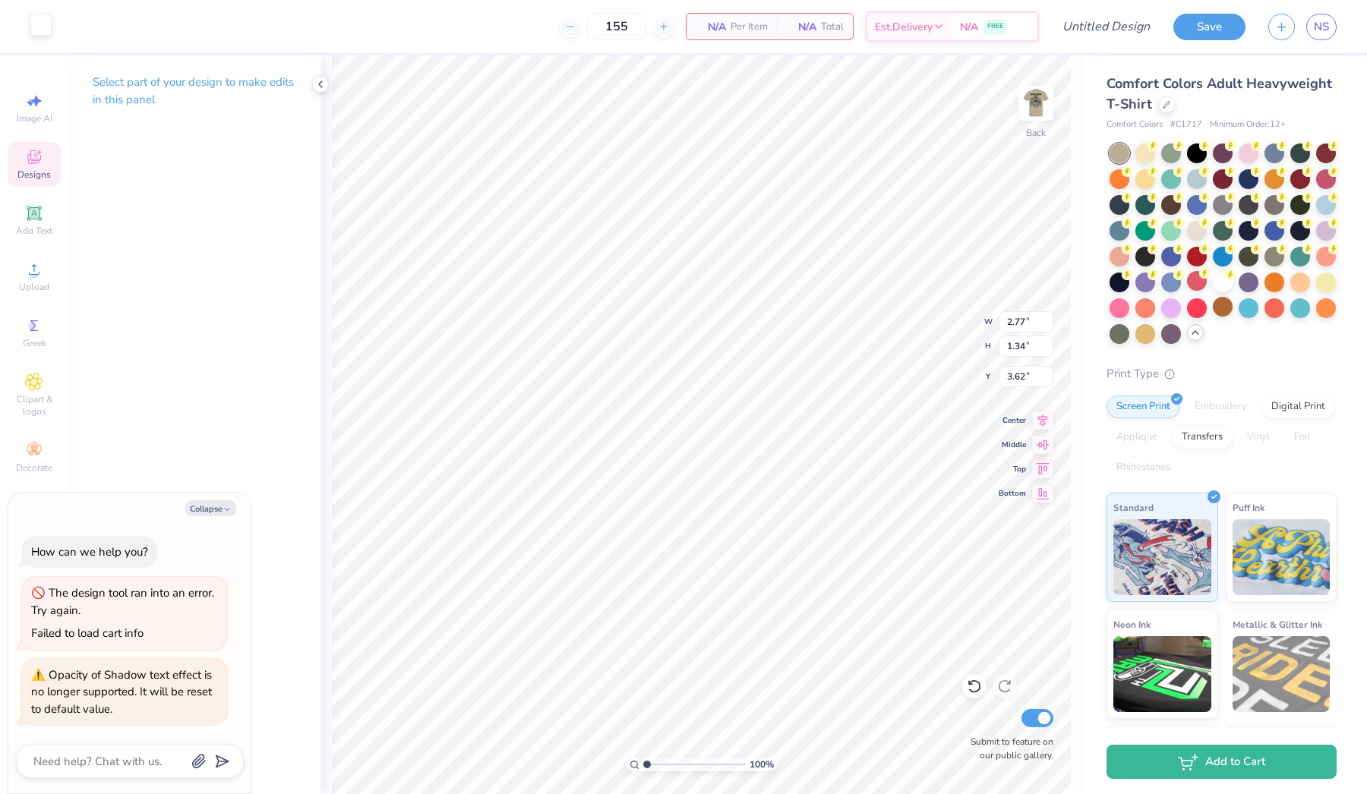
click at [44, 26] on div at bounding box center [40, 24] width 21 height 21
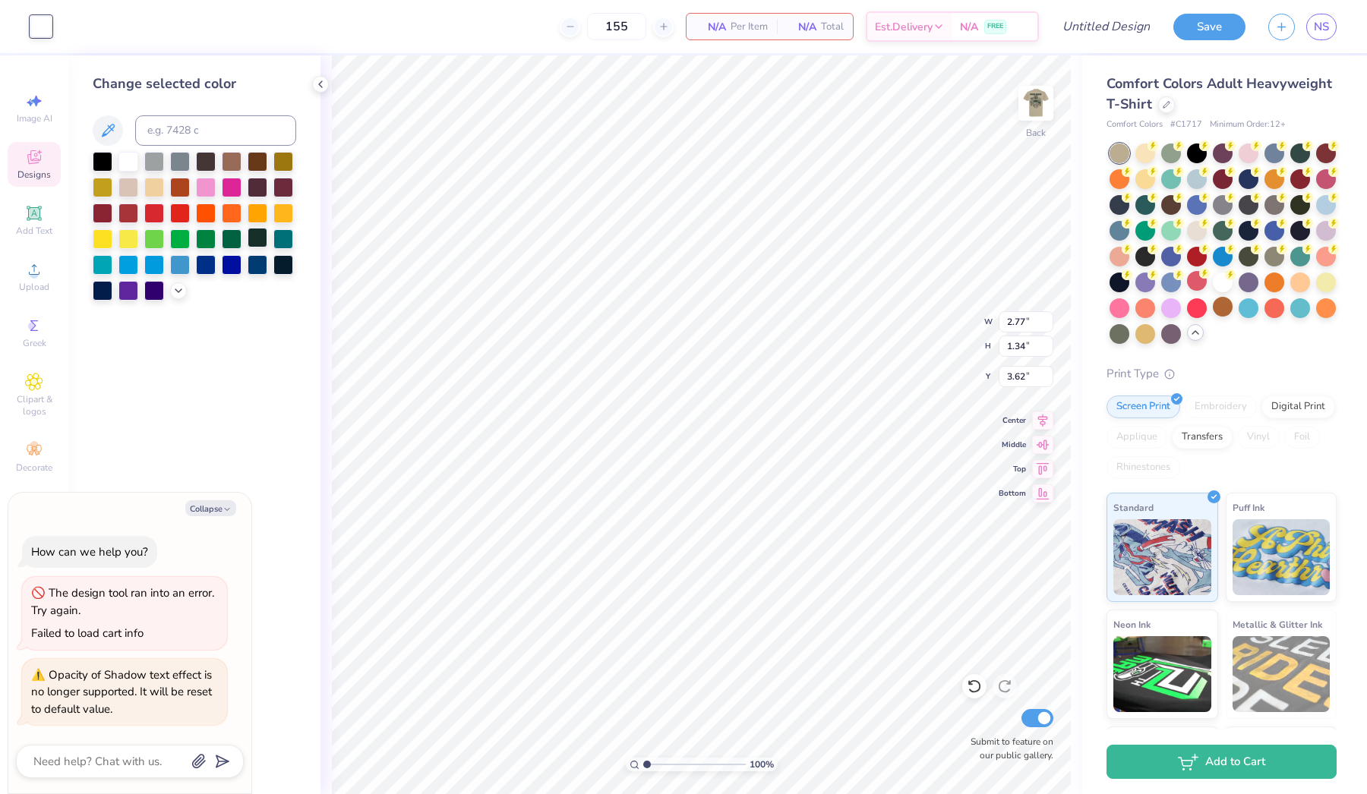
click at [256, 244] on div at bounding box center [258, 238] width 20 height 20
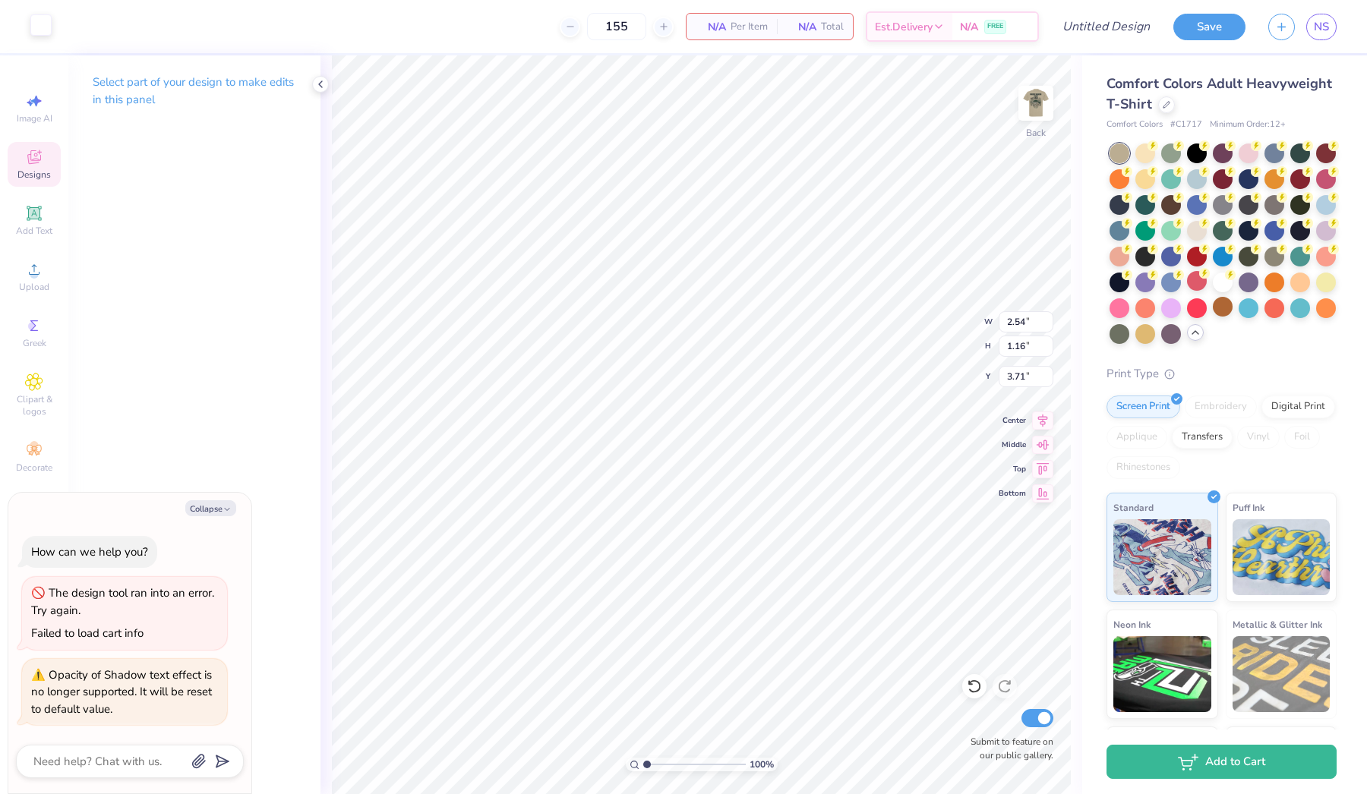
click at [42, 25] on div at bounding box center [40, 24] width 21 height 21
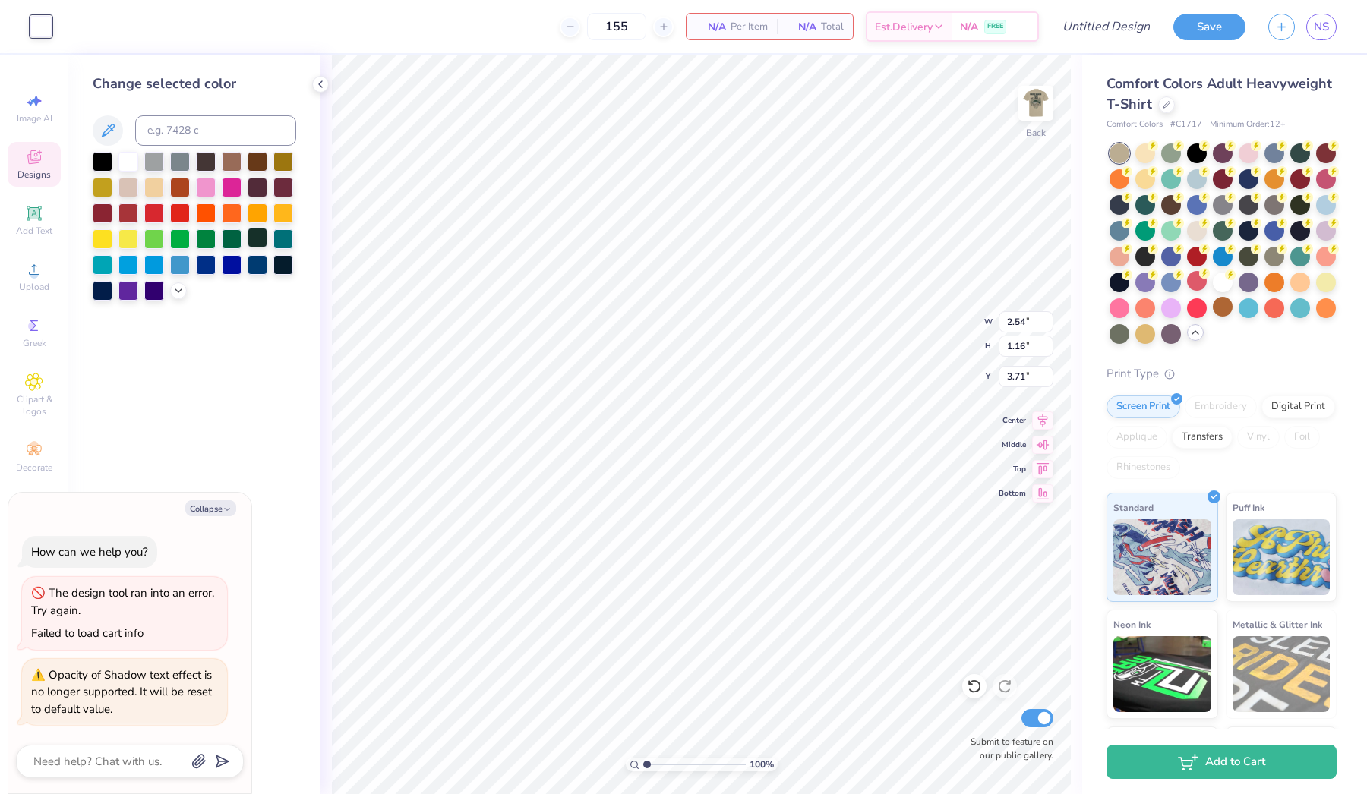
click at [259, 248] on div at bounding box center [258, 238] width 20 height 20
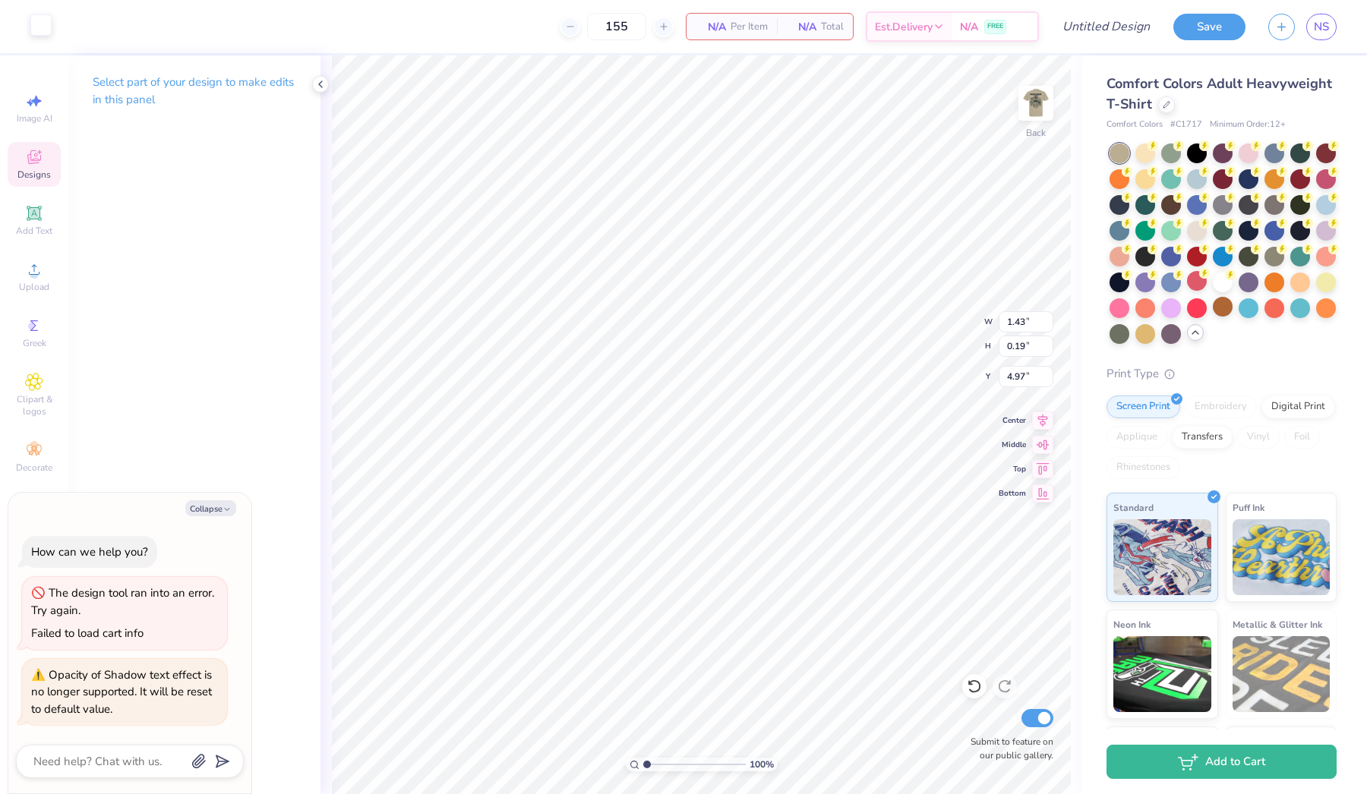
click at [47, 25] on div at bounding box center [40, 24] width 21 height 21
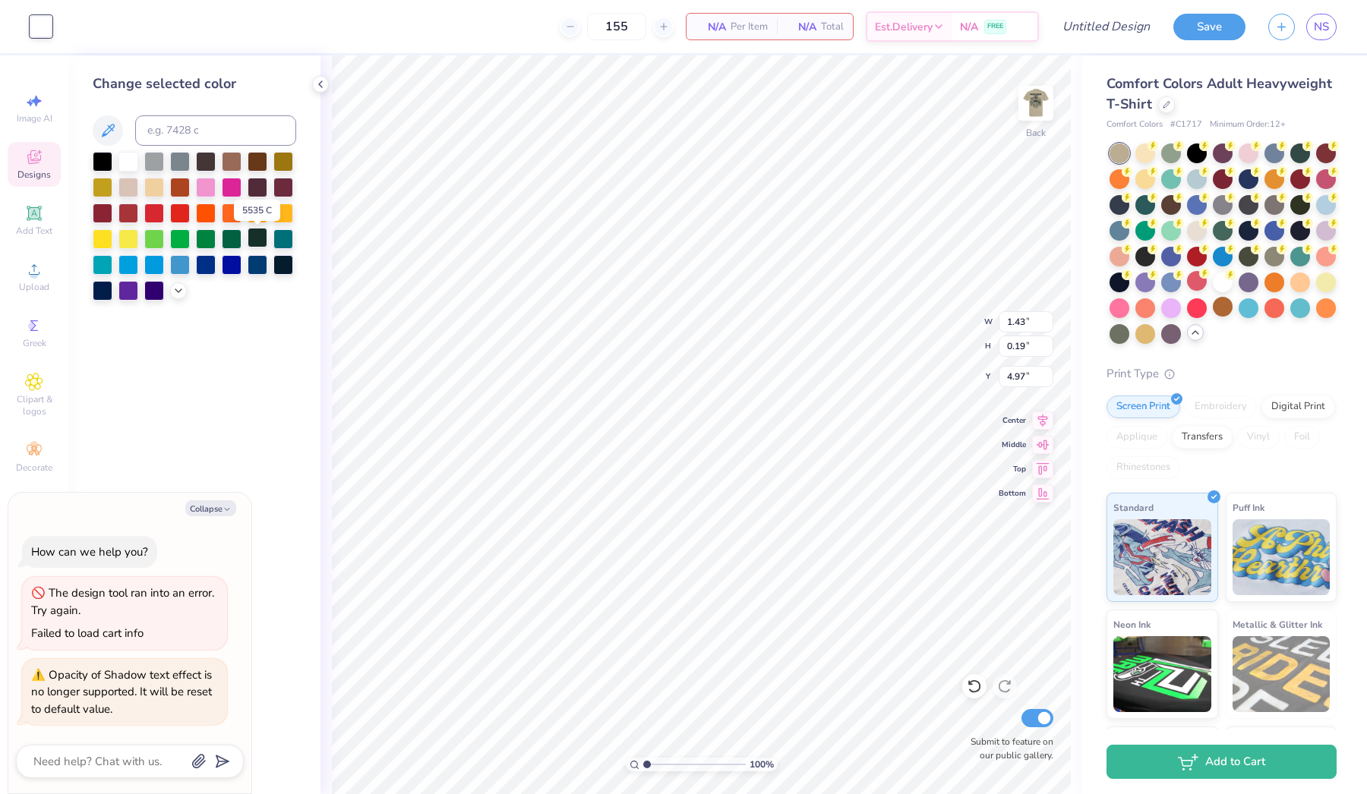
click at [262, 239] on div at bounding box center [258, 238] width 20 height 20
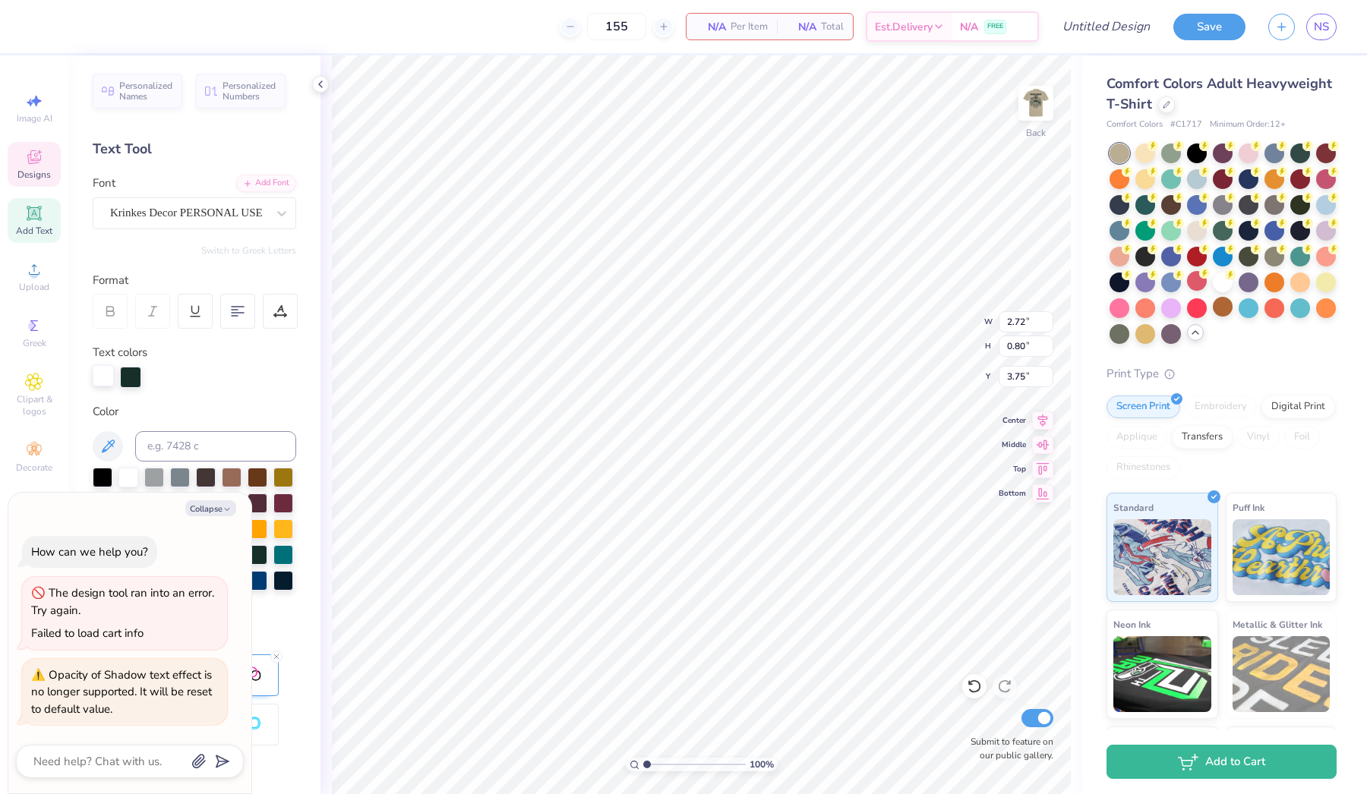
click at [106, 374] on div at bounding box center [103, 375] width 21 height 21
click at [221, 509] on button "Collapse" at bounding box center [210, 508] width 51 height 16
type textarea "x"
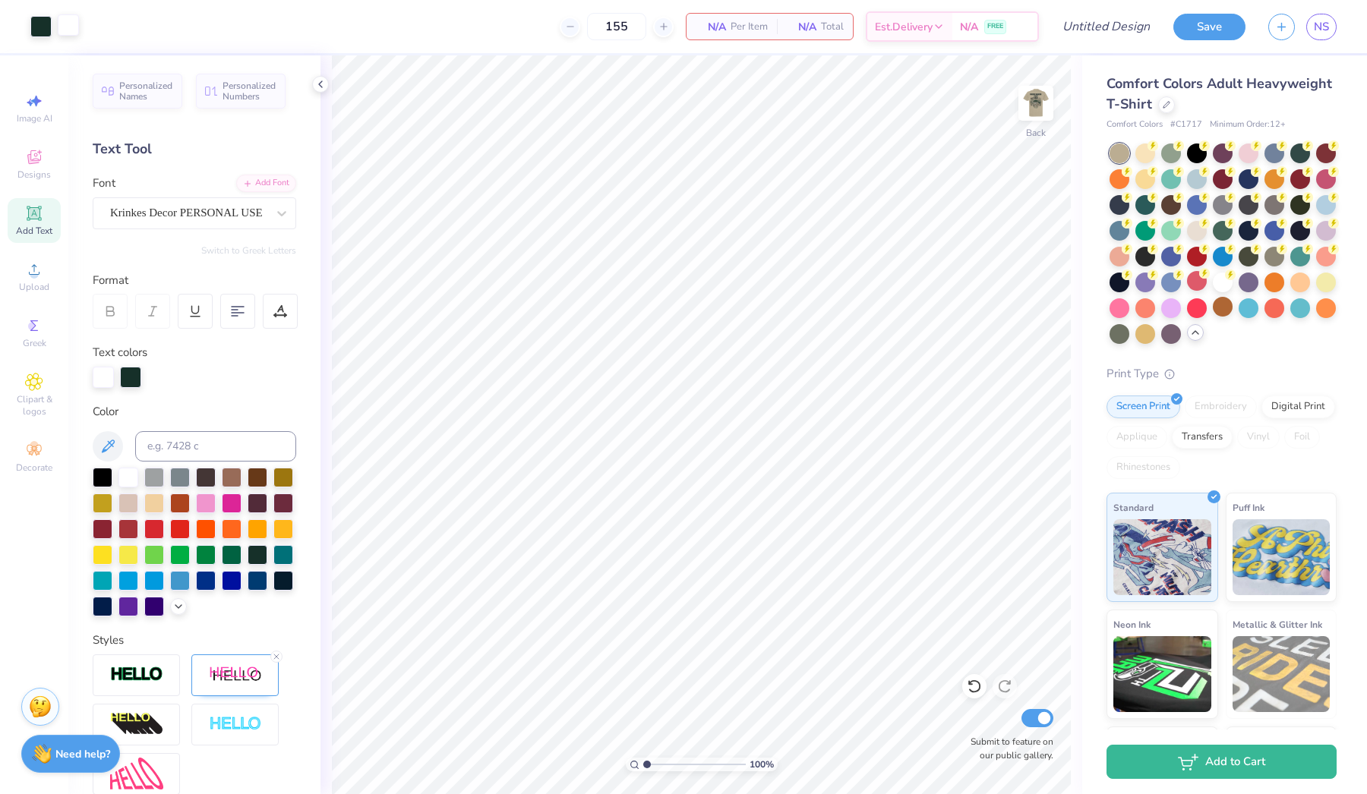
click at [70, 33] on div at bounding box center [68, 24] width 21 height 21
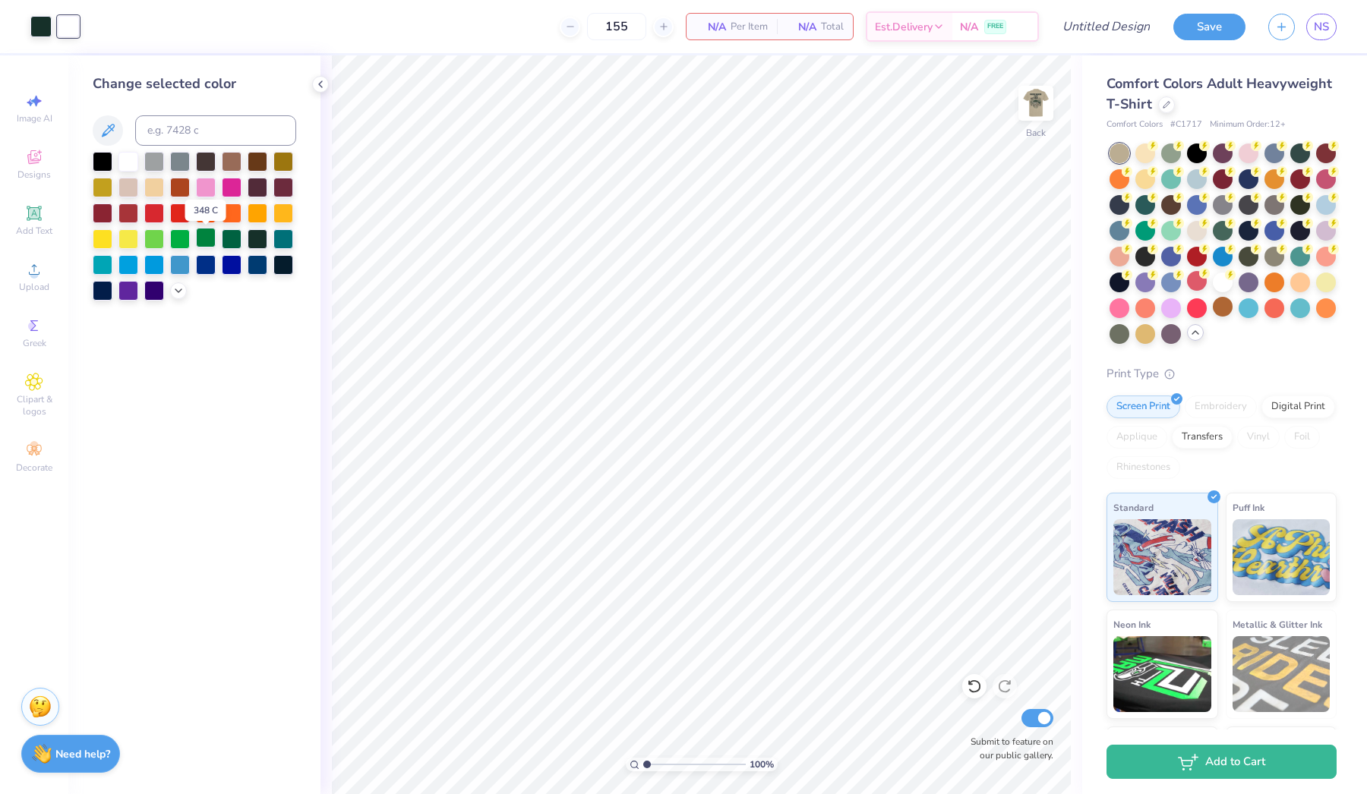
click at [206, 239] on div at bounding box center [206, 238] width 20 height 20
click at [255, 241] on div at bounding box center [258, 238] width 20 height 20
click at [153, 170] on div at bounding box center [154, 160] width 20 height 20
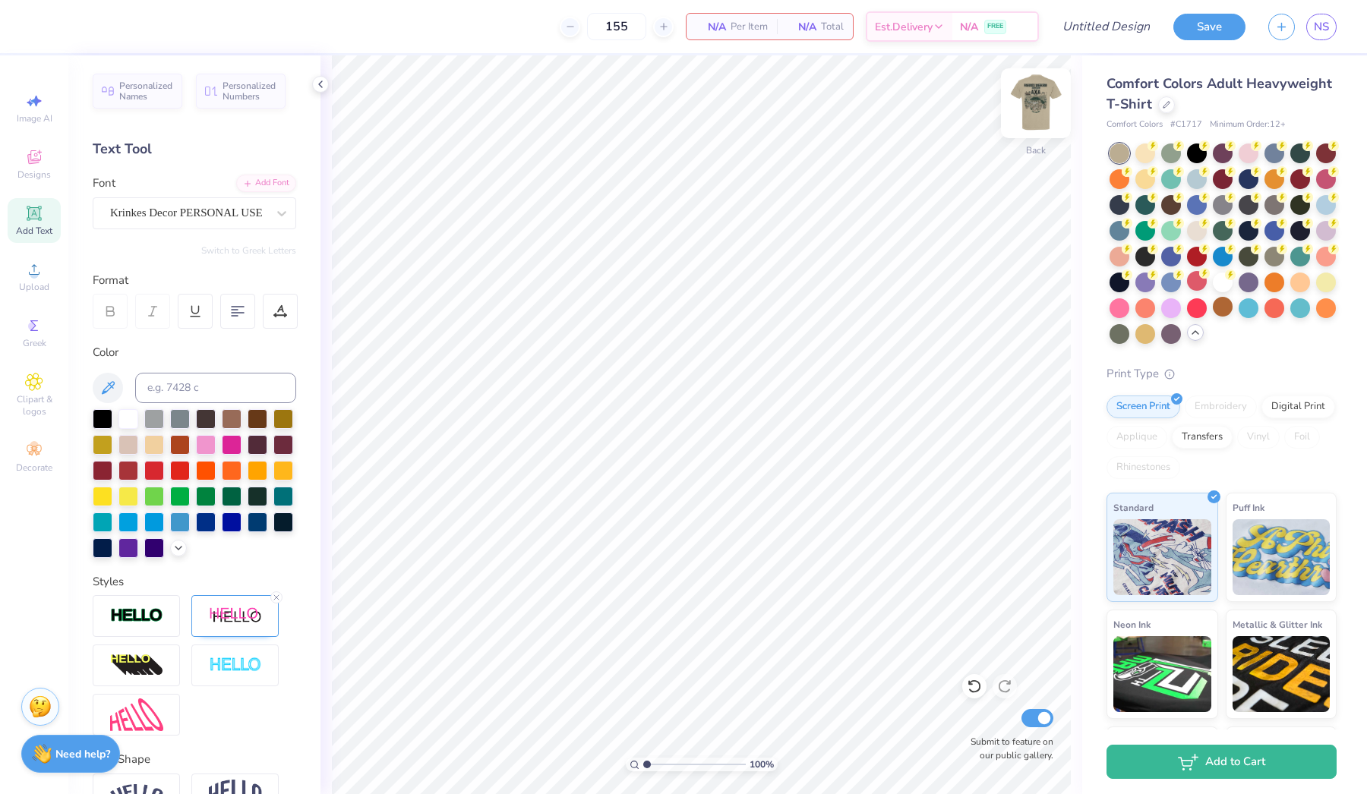
click at [1031, 106] on img at bounding box center [1035, 103] width 61 height 61
click at [1031, 106] on img at bounding box center [1035, 103] width 30 height 30
